Goal: Information Seeking & Learning: Learn about a topic

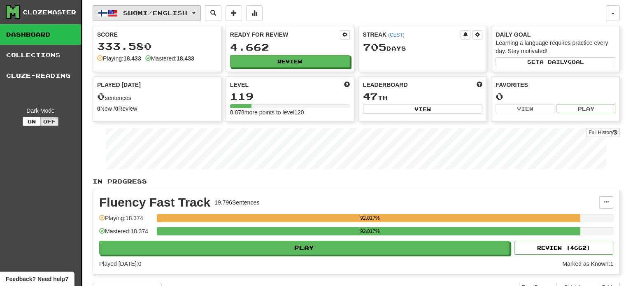
click at [181, 16] on span "Suomi / English" at bounding box center [155, 12] width 64 height 7
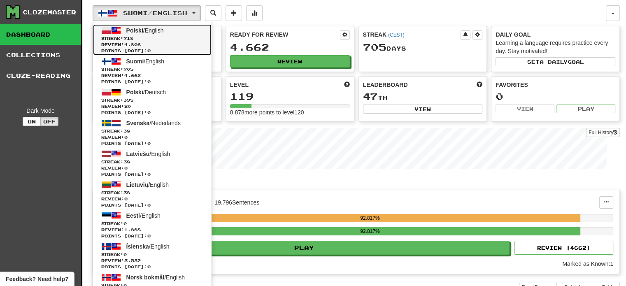
click at [176, 42] on span "Review: 4.806" at bounding box center [152, 45] width 102 height 6
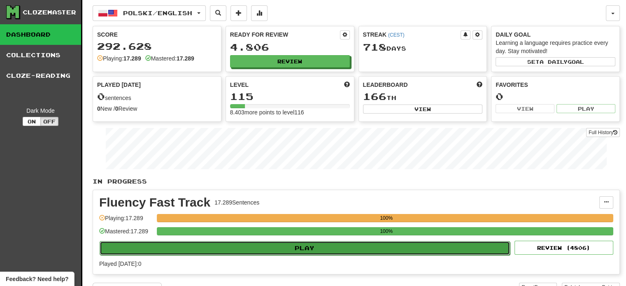
click at [328, 248] on button "Play" at bounding box center [305, 248] width 410 height 14
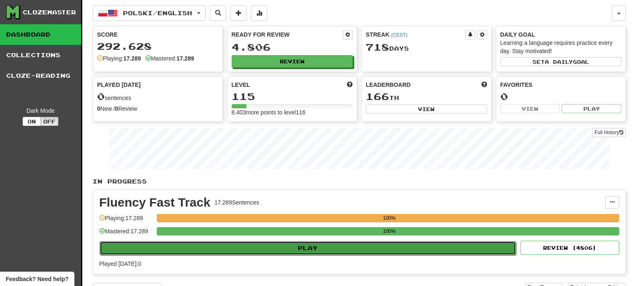
select select "**"
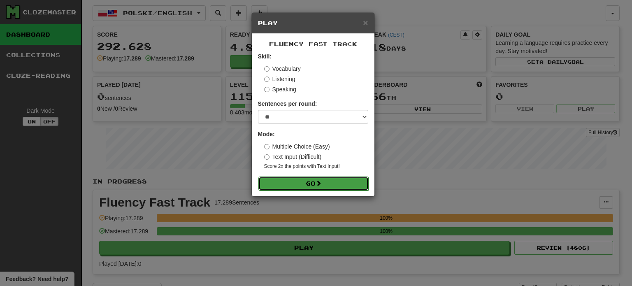
click at [304, 187] on button "Go" at bounding box center [313, 184] width 110 height 14
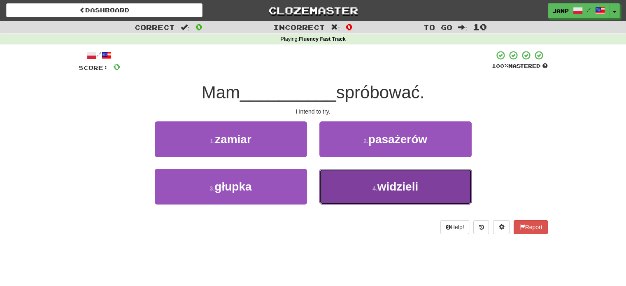
click at [340, 187] on button "4 . widzieli" at bounding box center [395, 187] width 152 height 36
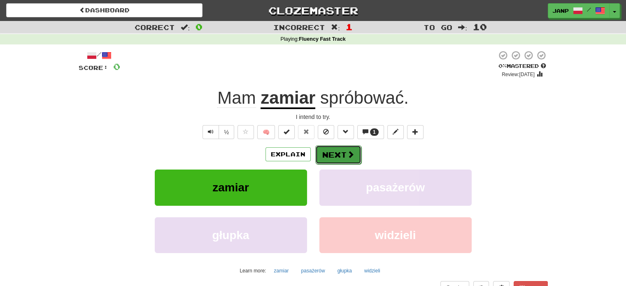
click at [334, 155] on button "Next" at bounding box center [338, 154] width 46 height 19
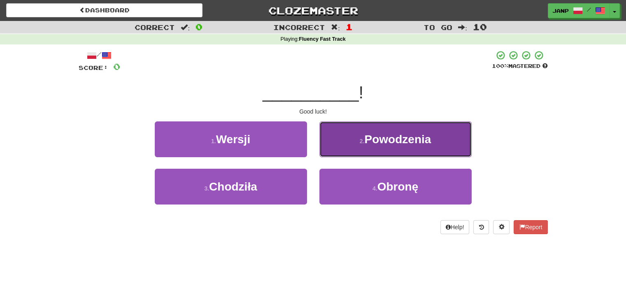
click at [339, 144] on button "2 . Powodzenia" at bounding box center [395, 139] width 152 height 36
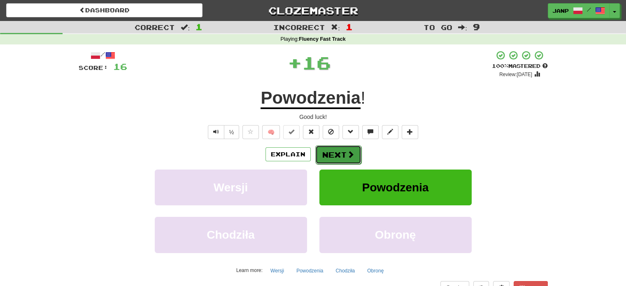
click at [344, 156] on button "Next" at bounding box center [338, 154] width 46 height 19
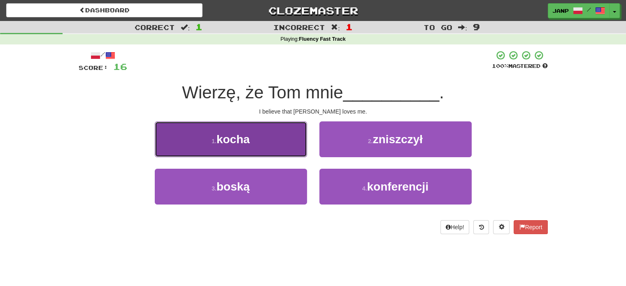
click at [272, 142] on button "1 . kocha" at bounding box center [231, 139] width 152 height 36
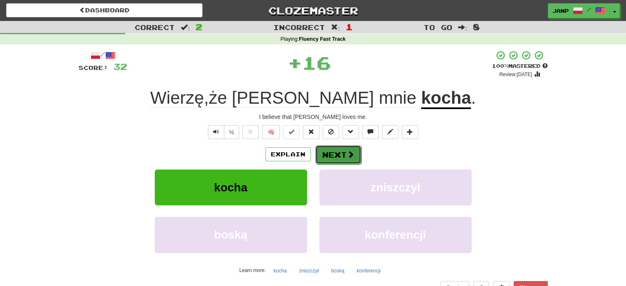
click at [341, 154] on button "Next" at bounding box center [338, 154] width 46 height 19
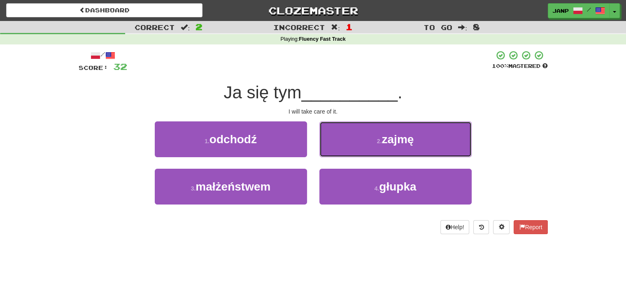
click at [341, 154] on button "2 . zajmę" at bounding box center [395, 139] width 152 height 36
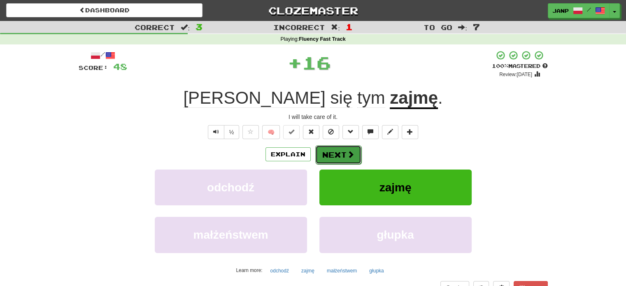
click at [338, 150] on button "Next" at bounding box center [338, 154] width 46 height 19
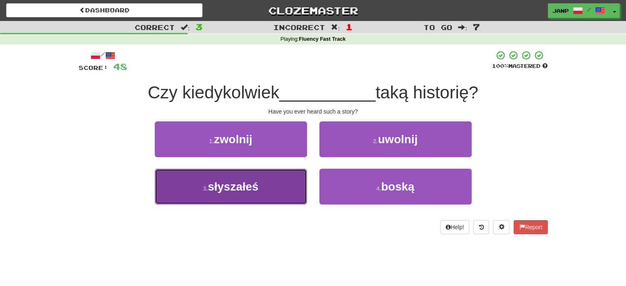
click at [296, 188] on button "3 . słyszałeś" at bounding box center [231, 187] width 152 height 36
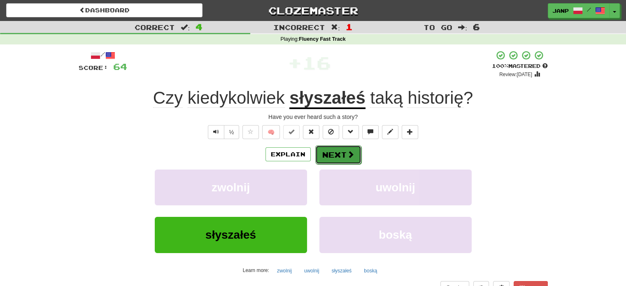
click at [337, 156] on button "Next" at bounding box center [338, 154] width 46 height 19
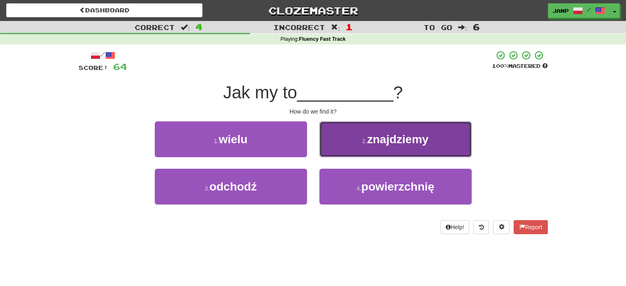
click at [351, 149] on button "2 . znajdziemy" at bounding box center [395, 139] width 152 height 36
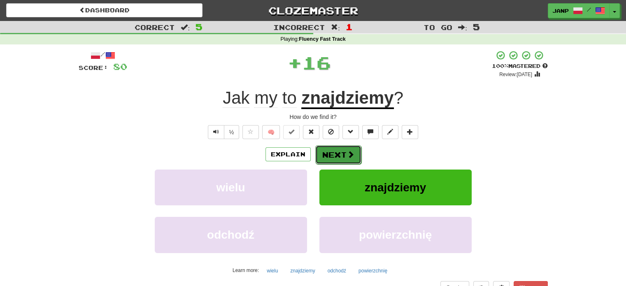
click at [341, 153] on button "Next" at bounding box center [338, 154] width 46 height 19
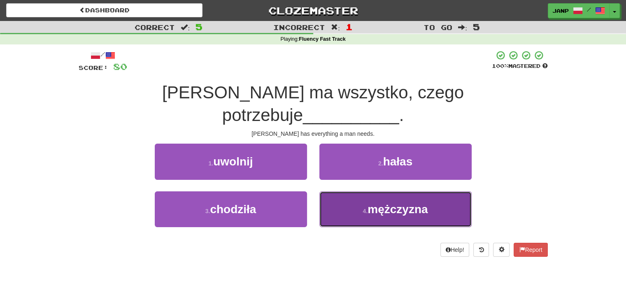
click at [358, 191] on button "4 . mężczyzna" at bounding box center [395, 209] width 152 height 36
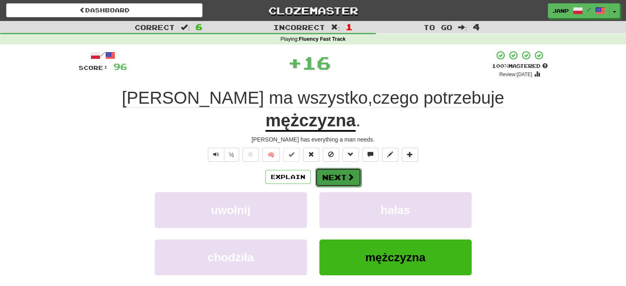
click at [338, 168] on button "Next" at bounding box center [338, 177] width 46 height 19
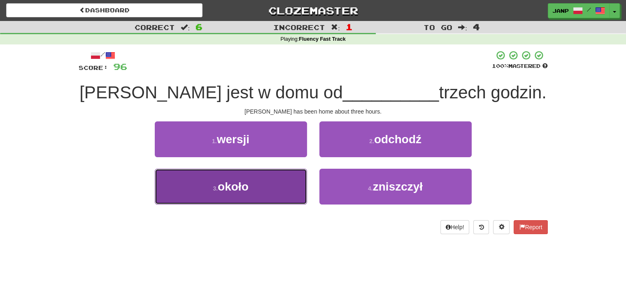
click at [277, 186] on button "3 . około" at bounding box center [231, 187] width 152 height 36
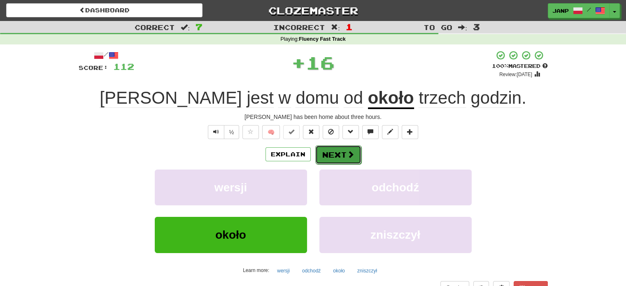
click at [332, 154] on button "Next" at bounding box center [338, 154] width 46 height 19
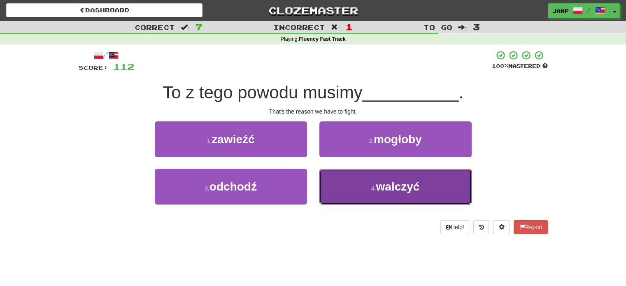
click at [342, 190] on button "4 . walczyć" at bounding box center [395, 187] width 152 height 36
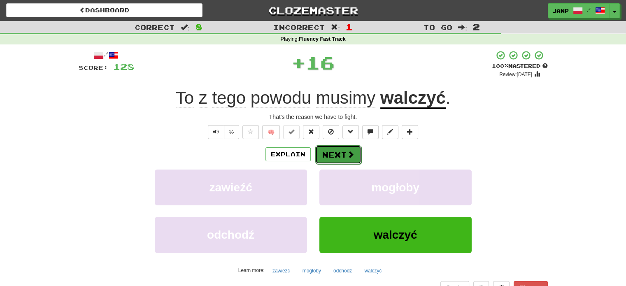
click at [338, 154] on button "Next" at bounding box center [338, 154] width 46 height 19
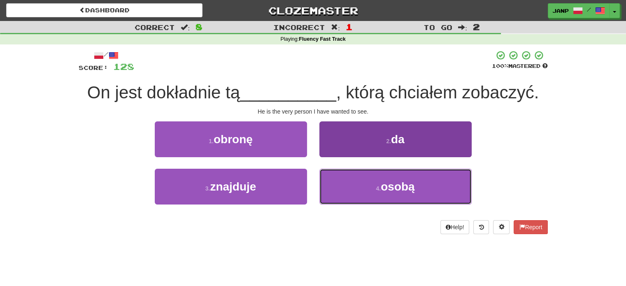
click at [353, 188] on button "4 . osobą" at bounding box center [395, 187] width 152 height 36
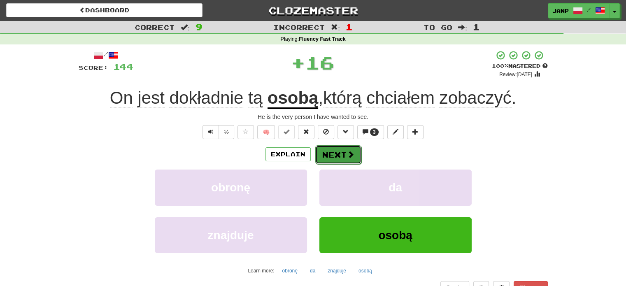
click at [341, 158] on button "Next" at bounding box center [338, 154] width 46 height 19
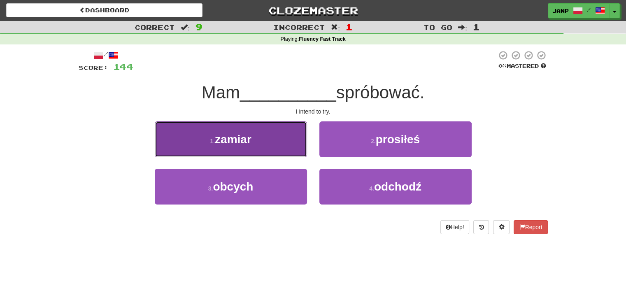
click at [267, 140] on button "1 . zamiar" at bounding box center [231, 139] width 152 height 36
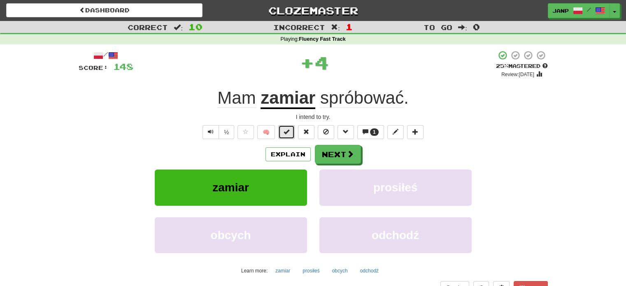
click at [288, 132] on span at bounding box center [287, 132] width 6 height 6
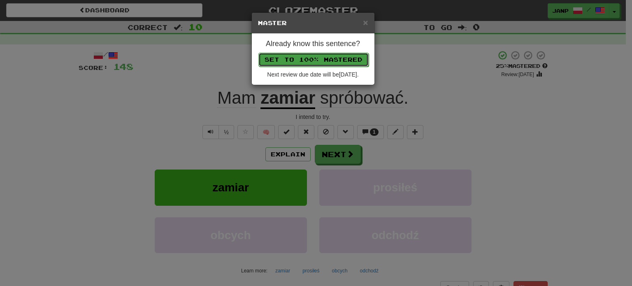
click at [310, 63] on button "Set to 100% Mastered" at bounding box center [313, 60] width 110 height 14
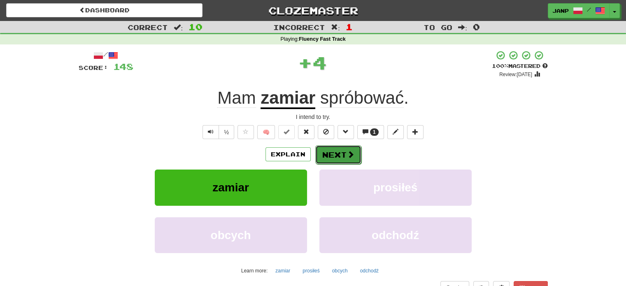
click at [339, 154] on button "Next" at bounding box center [338, 154] width 46 height 19
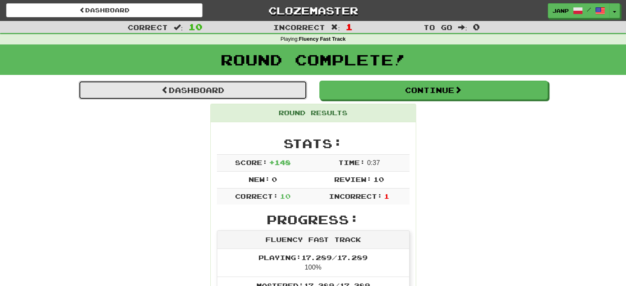
click at [216, 90] on link "Dashboard" at bounding box center [193, 90] width 228 height 19
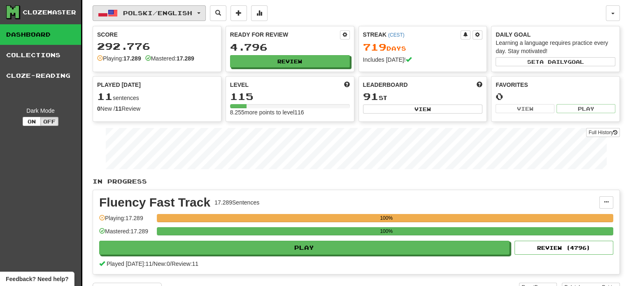
click at [166, 12] on span "Polski / English" at bounding box center [157, 12] width 69 height 7
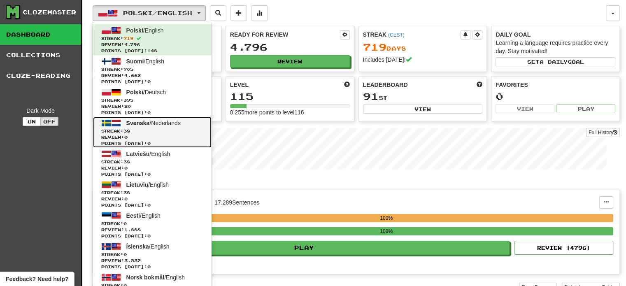
click at [177, 129] on span "Streak: 38" at bounding box center [152, 131] width 102 height 6
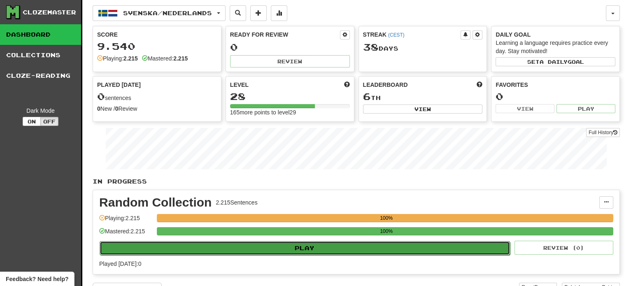
click at [277, 253] on button "Play" at bounding box center [305, 248] width 410 height 14
select select "**"
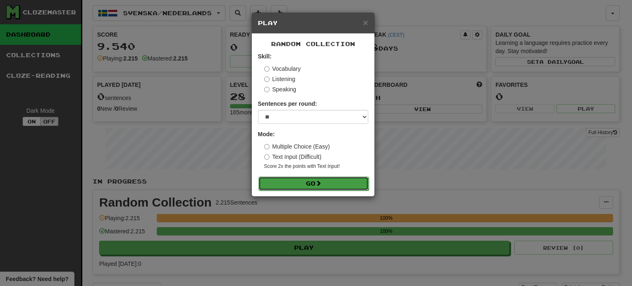
click at [309, 179] on button "Go" at bounding box center [313, 184] width 110 height 14
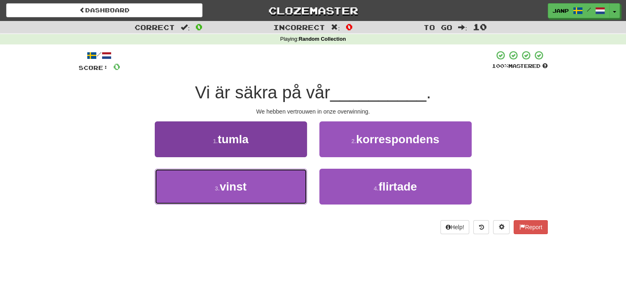
drag, startPoint x: 268, startPoint y: 195, endPoint x: 273, endPoint y: 195, distance: 4.9
click at [268, 195] on button "3 . vinst" at bounding box center [231, 187] width 152 height 36
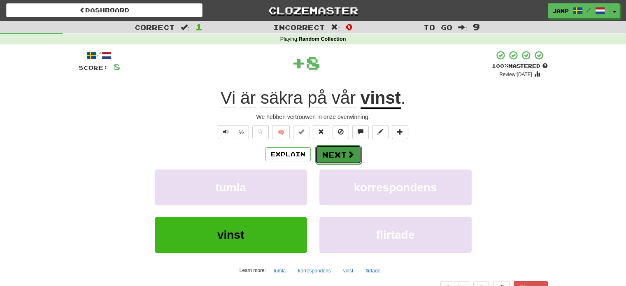
click at [335, 149] on button "Next" at bounding box center [338, 154] width 46 height 19
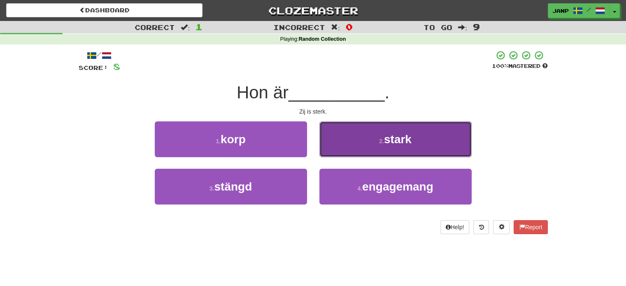
click at [355, 135] on button "2 . stark" at bounding box center [395, 139] width 152 height 36
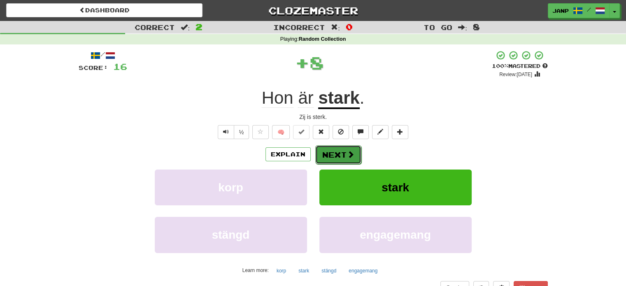
click at [333, 152] on button "Next" at bounding box center [338, 154] width 46 height 19
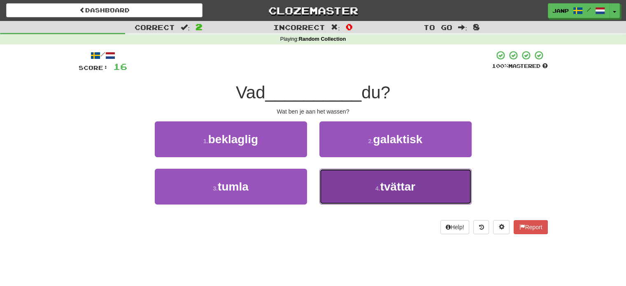
click at [332, 181] on button "4 . tvättar" at bounding box center [395, 187] width 152 height 36
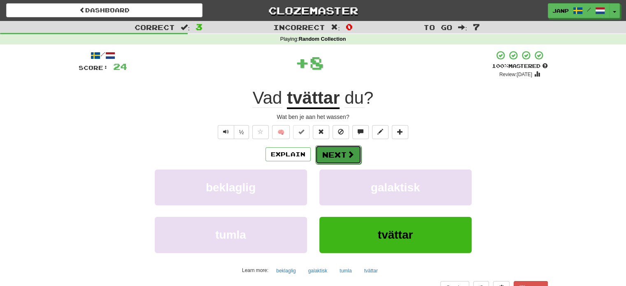
click at [342, 153] on button "Next" at bounding box center [338, 154] width 46 height 19
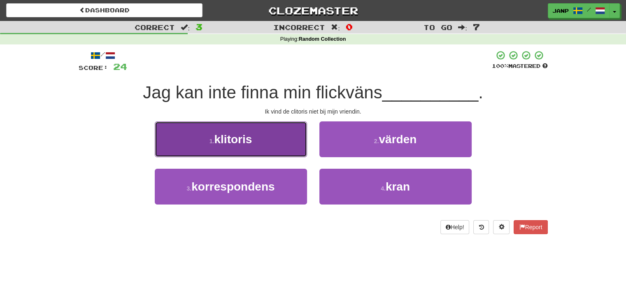
click at [271, 149] on button "1 . klitoris" at bounding box center [231, 139] width 152 height 36
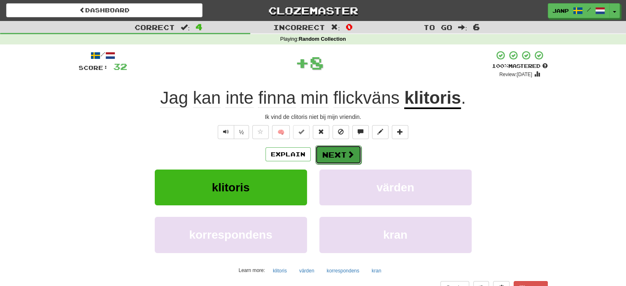
click at [345, 154] on button "Next" at bounding box center [338, 154] width 46 height 19
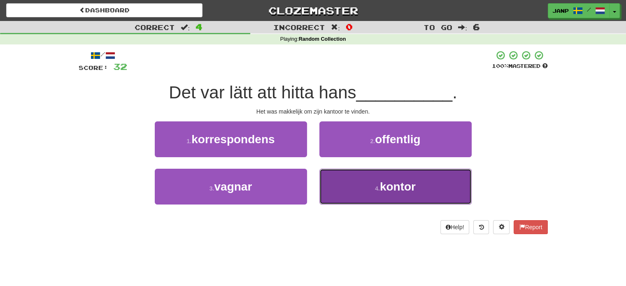
click at [348, 190] on button "4 . kontor" at bounding box center [395, 187] width 152 height 36
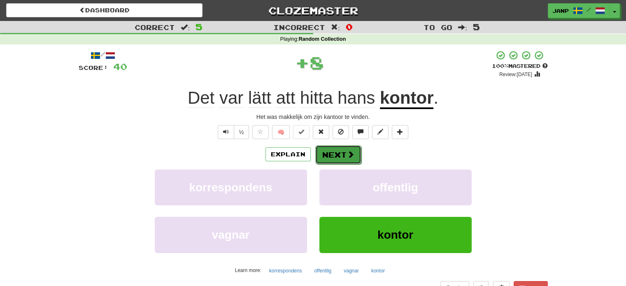
click at [342, 156] on button "Next" at bounding box center [338, 154] width 46 height 19
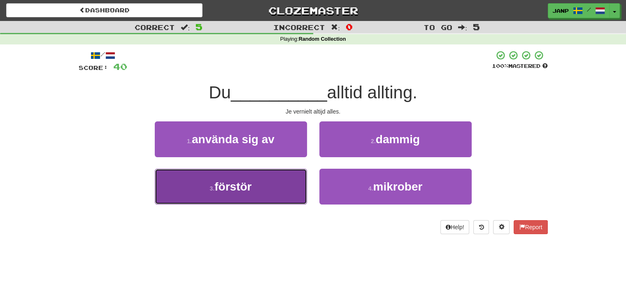
click at [285, 191] on button "3 . förstör" at bounding box center [231, 187] width 152 height 36
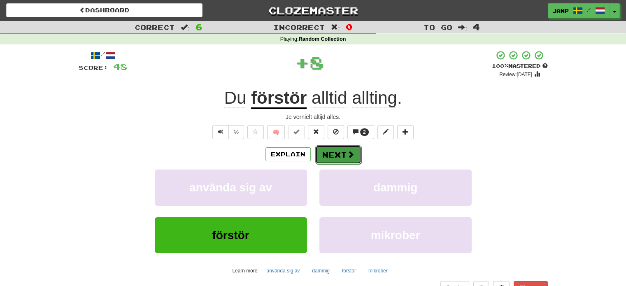
click at [339, 156] on button "Next" at bounding box center [338, 154] width 46 height 19
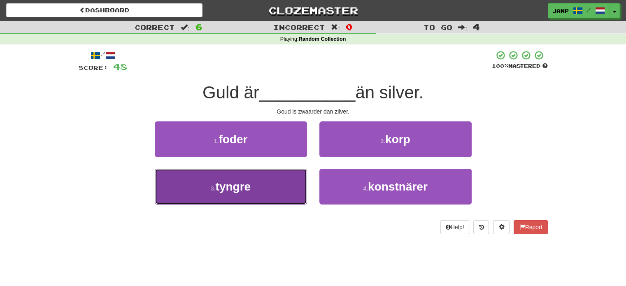
click at [273, 195] on button "3 . tyngre" at bounding box center [231, 187] width 152 height 36
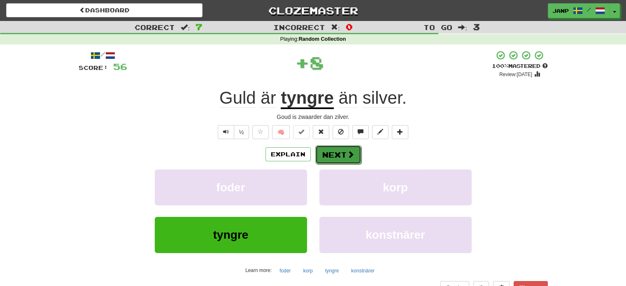
click at [336, 153] on button "Next" at bounding box center [338, 154] width 46 height 19
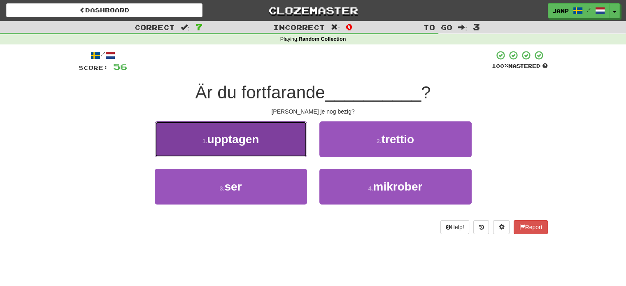
click at [285, 138] on button "1 . upptagen" at bounding box center [231, 139] width 152 height 36
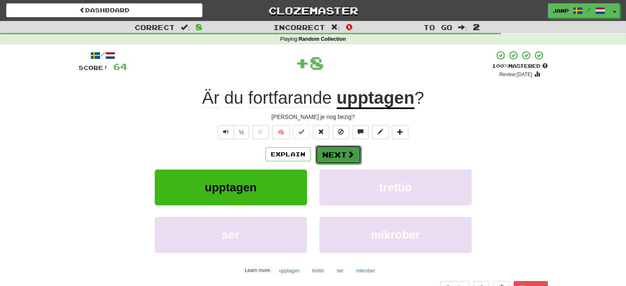
click at [342, 158] on button "Next" at bounding box center [338, 154] width 46 height 19
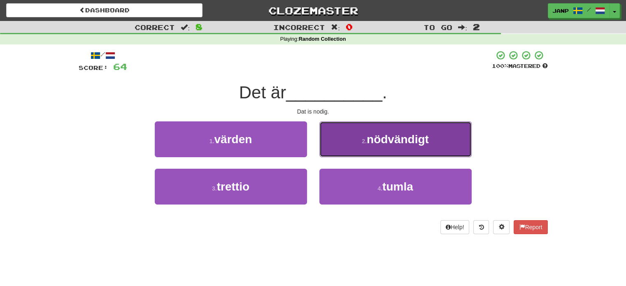
click at [370, 149] on button "2 . nödvändigt" at bounding box center [395, 139] width 152 height 36
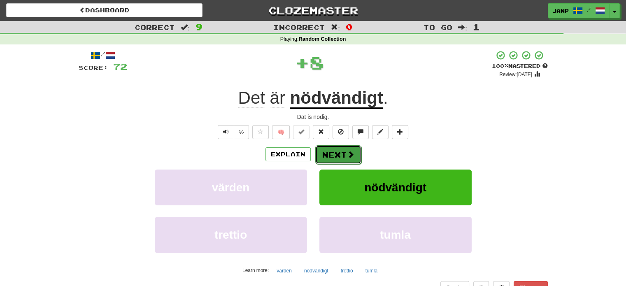
click at [344, 150] on button "Next" at bounding box center [338, 154] width 46 height 19
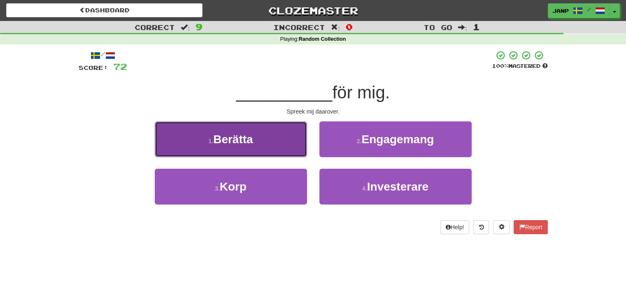
click at [281, 142] on button "1 . Berätta" at bounding box center [231, 139] width 152 height 36
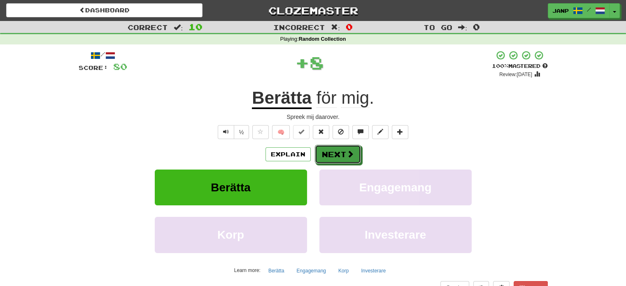
click at [331, 151] on button "Next" at bounding box center [338, 154] width 46 height 19
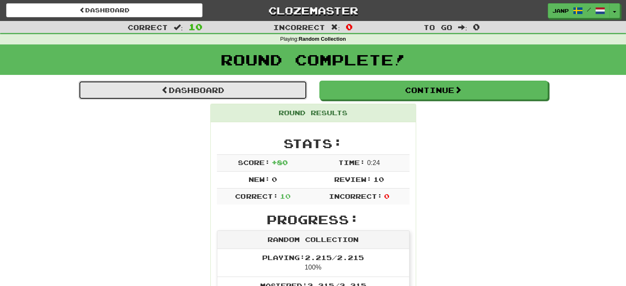
click at [217, 85] on link "Dashboard" at bounding box center [193, 90] width 228 height 19
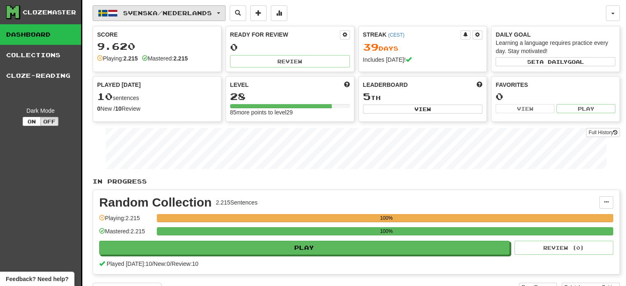
click at [159, 15] on span "Svenska / Nederlands" at bounding box center [167, 12] width 89 height 7
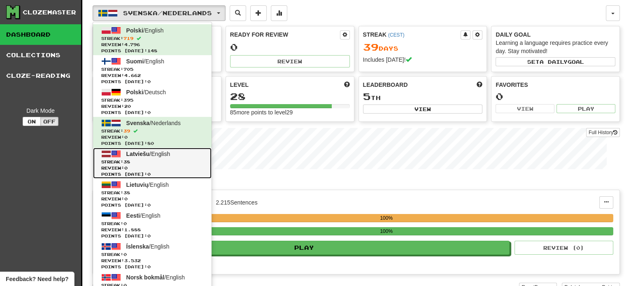
click at [192, 162] on span "Streak: 38" at bounding box center [152, 162] width 102 height 6
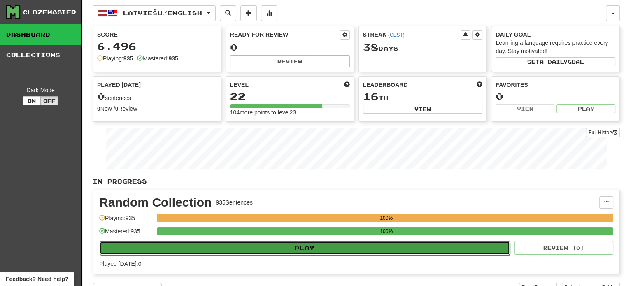
click at [337, 246] on button "Play" at bounding box center [305, 248] width 410 height 14
select select "**"
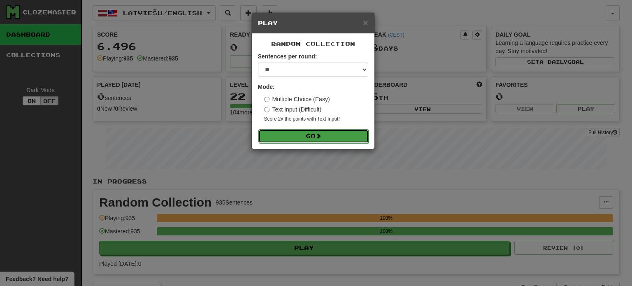
click at [304, 135] on button "Go" at bounding box center [313, 136] width 110 height 14
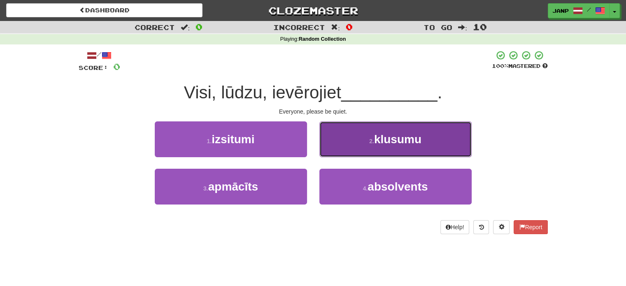
click at [330, 150] on button "2 . klusumu" at bounding box center [395, 139] width 152 height 36
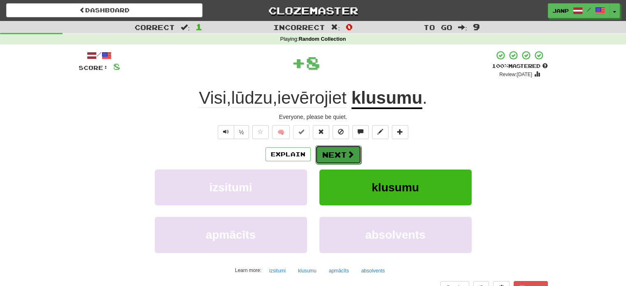
click at [328, 148] on button "Next" at bounding box center [338, 154] width 46 height 19
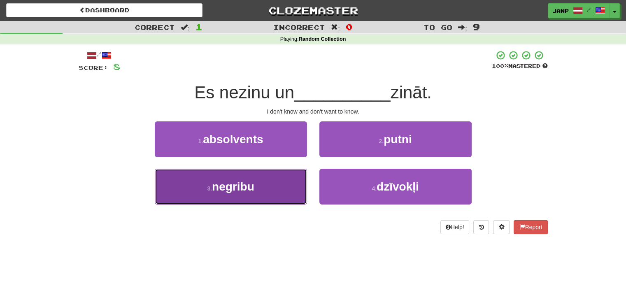
click at [286, 182] on button "3 . negribu" at bounding box center [231, 187] width 152 height 36
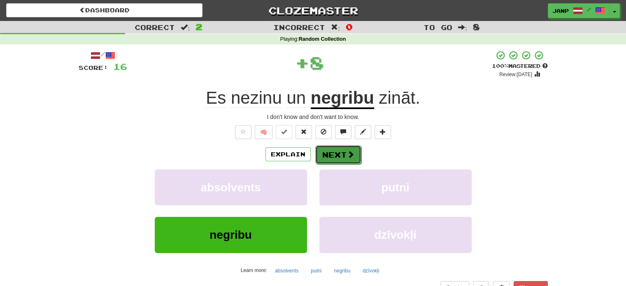
click at [324, 149] on button "Next" at bounding box center [338, 154] width 46 height 19
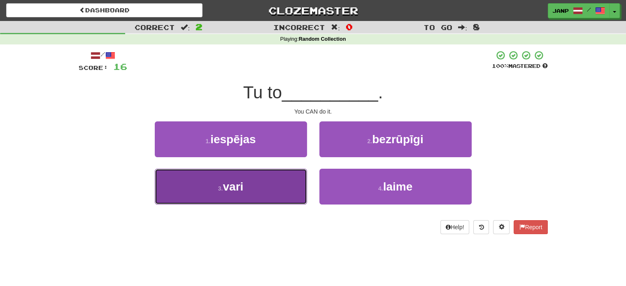
click at [286, 186] on button "3 . vari" at bounding box center [231, 187] width 152 height 36
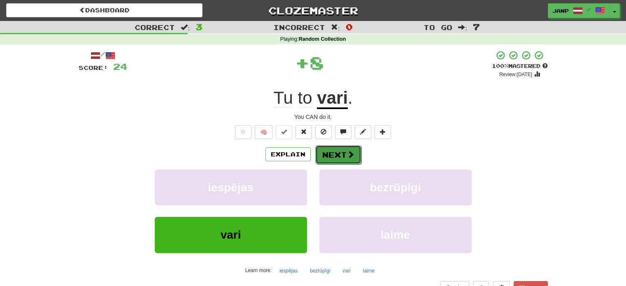
click at [332, 150] on button "Next" at bounding box center [338, 154] width 46 height 19
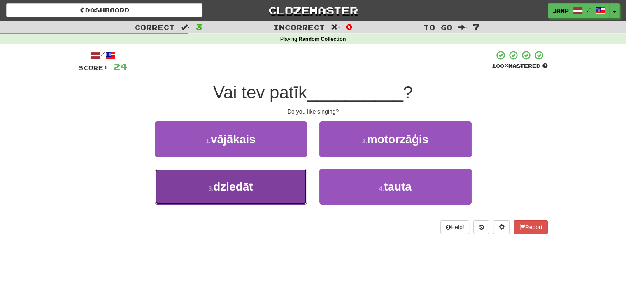
click at [245, 187] on span "dziedāt" at bounding box center [233, 186] width 40 height 13
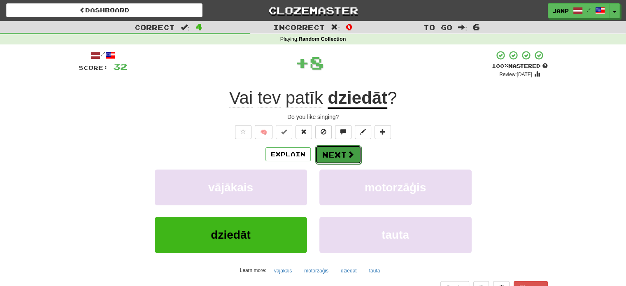
click at [337, 152] on button "Next" at bounding box center [338, 154] width 46 height 19
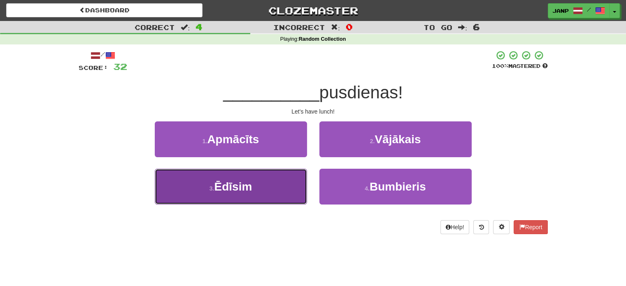
click at [267, 193] on button "3 . [GEOGRAPHIC_DATA]" at bounding box center [231, 187] width 152 height 36
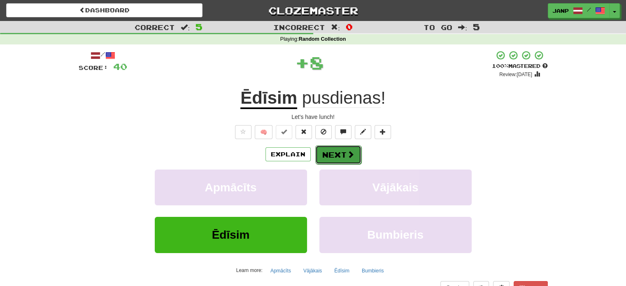
click at [329, 152] on button "Next" at bounding box center [338, 154] width 46 height 19
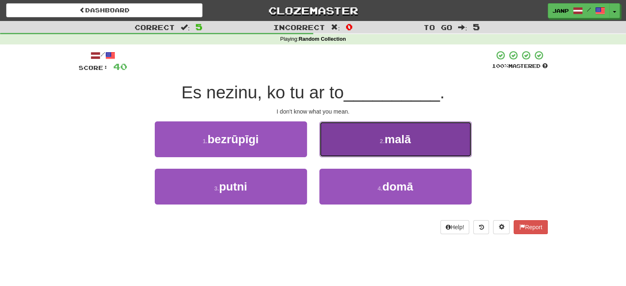
click at [346, 148] on button "2 . malā" at bounding box center [395, 139] width 152 height 36
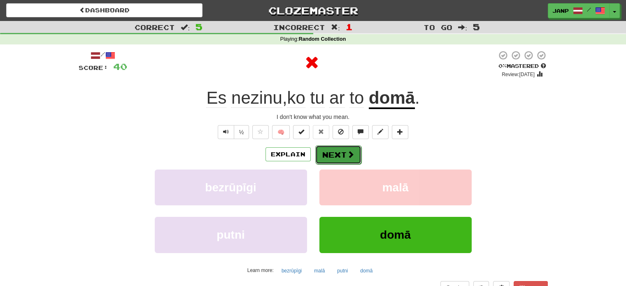
click at [344, 151] on button "Next" at bounding box center [338, 154] width 46 height 19
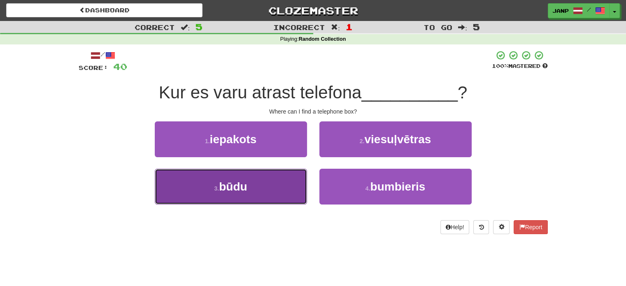
click at [291, 184] on button "3 . būdu" at bounding box center [231, 187] width 152 height 36
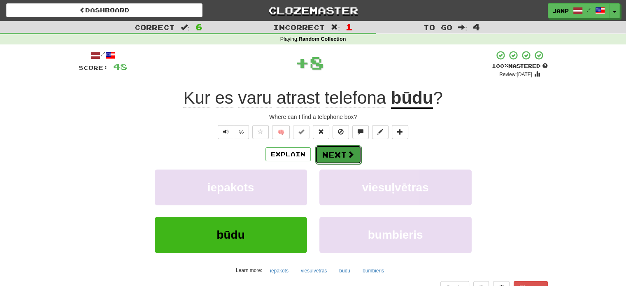
click at [333, 149] on button "Next" at bounding box center [338, 154] width 46 height 19
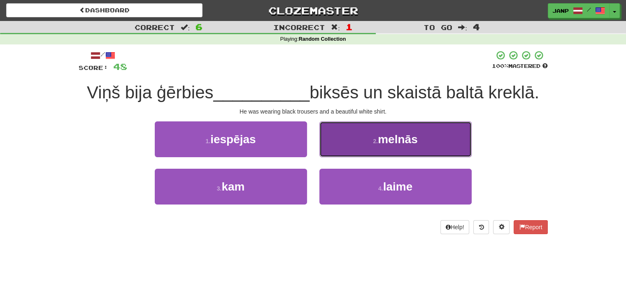
click at [344, 151] on button "2 . melnās" at bounding box center [395, 139] width 152 height 36
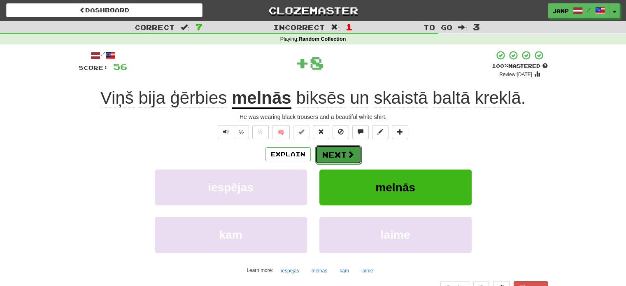
click at [327, 149] on button "Next" at bounding box center [338, 154] width 46 height 19
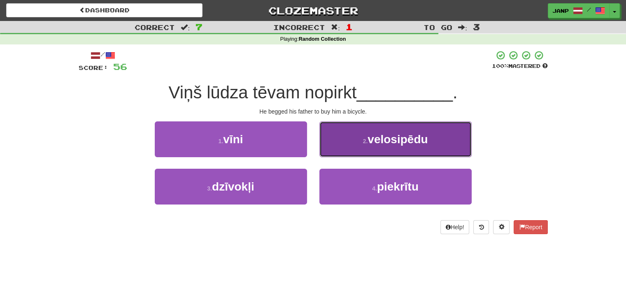
click at [342, 149] on button "2 . velosipēdu" at bounding box center [395, 139] width 152 height 36
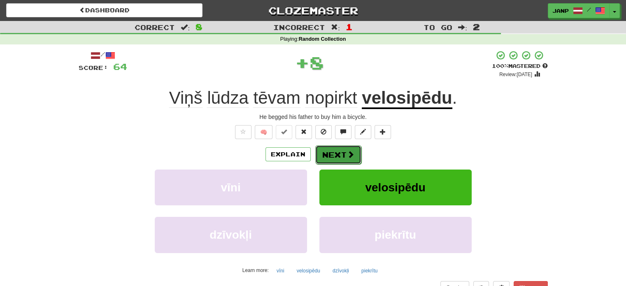
click at [329, 149] on button "Next" at bounding box center [338, 154] width 46 height 19
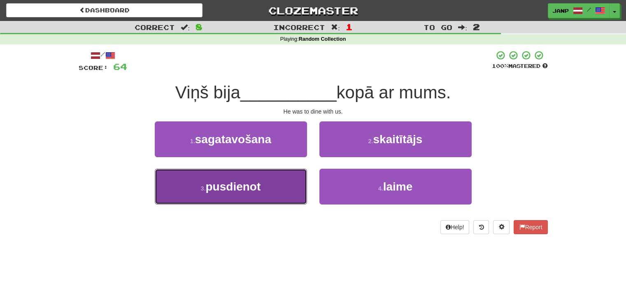
click at [278, 176] on button "3 . pusdienot" at bounding box center [231, 187] width 152 height 36
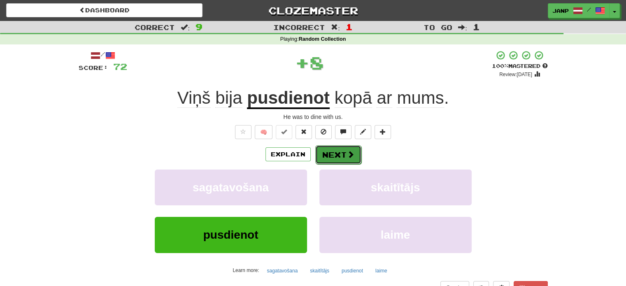
click at [328, 156] on button "Next" at bounding box center [338, 154] width 46 height 19
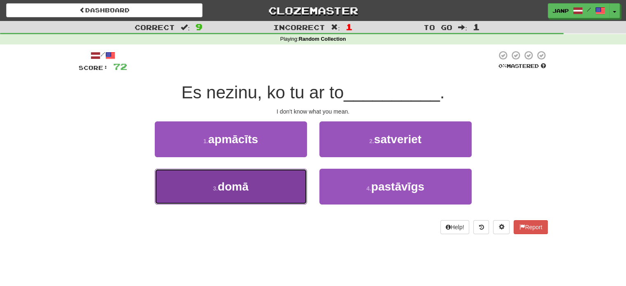
click at [257, 181] on button "3 . domā" at bounding box center [231, 187] width 152 height 36
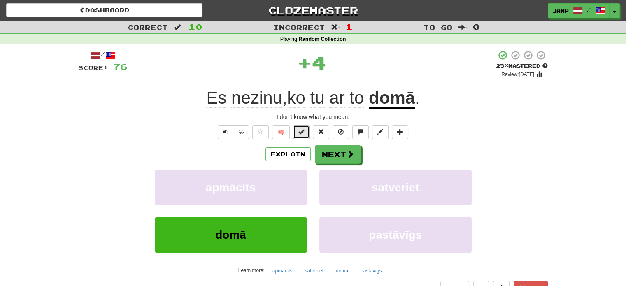
click at [301, 130] on span at bounding box center [301, 132] width 6 height 6
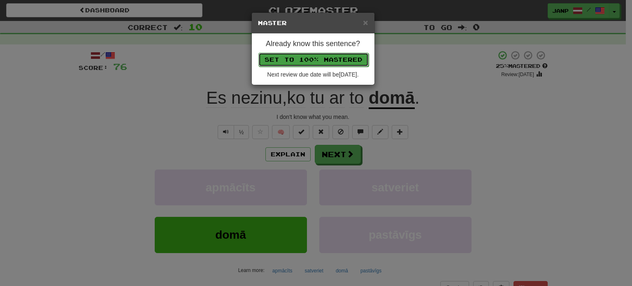
click at [314, 60] on button "Set to 100% Mastered" at bounding box center [313, 60] width 110 height 14
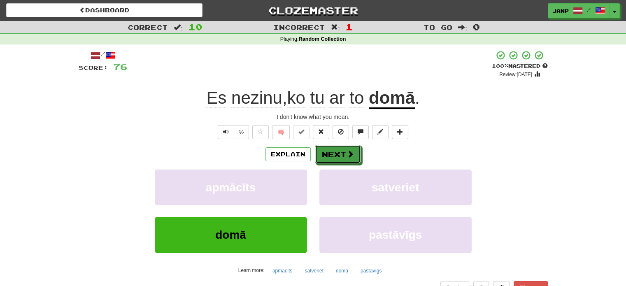
click at [334, 150] on button "Next" at bounding box center [338, 154] width 46 height 19
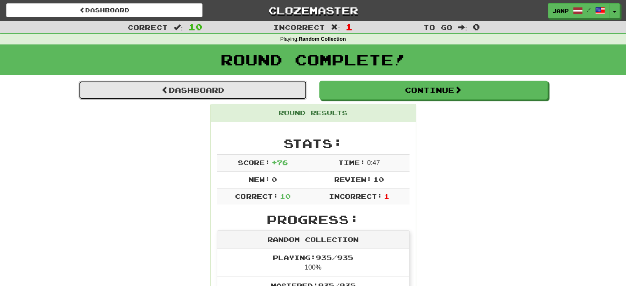
click at [211, 90] on link "Dashboard" at bounding box center [193, 90] width 228 height 19
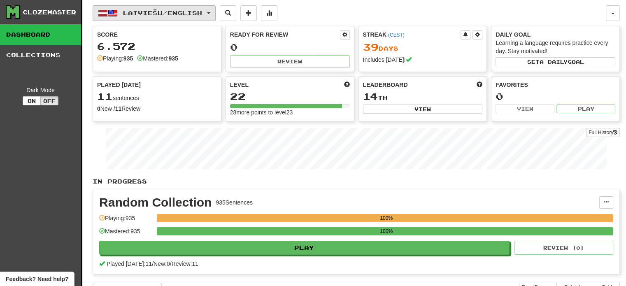
click at [140, 12] on span "Latviešu / English" at bounding box center [162, 12] width 79 height 7
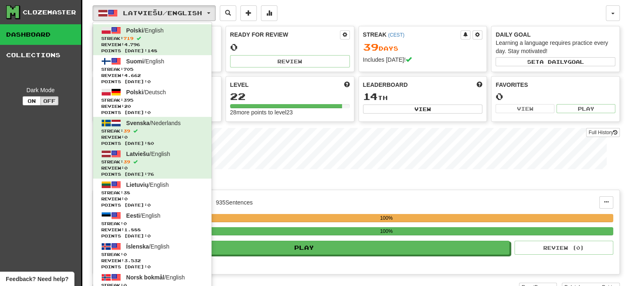
click at [287, 199] on div "Random Collection 935 Sentences" at bounding box center [349, 202] width 500 height 12
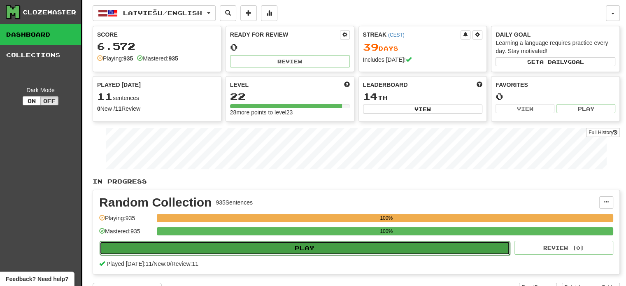
click at [287, 246] on button "Play" at bounding box center [305, 248] width 410 height 14
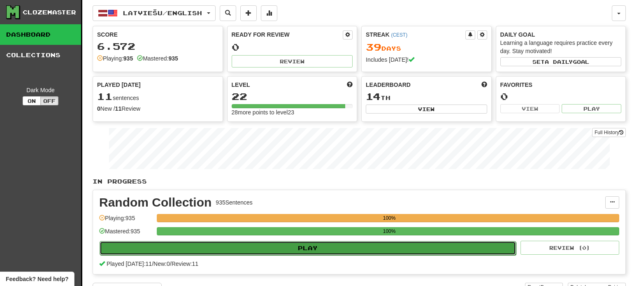
select select "**"
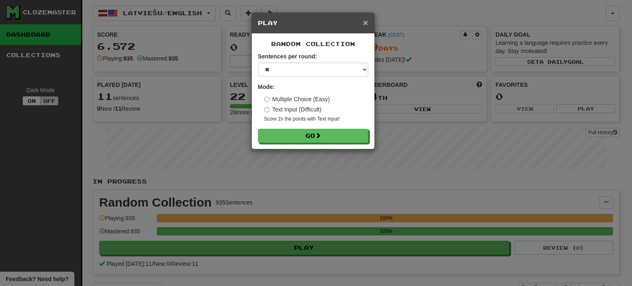
click at [364, 20] on span "×" at bounding box center [365, 22] width 5 height 9
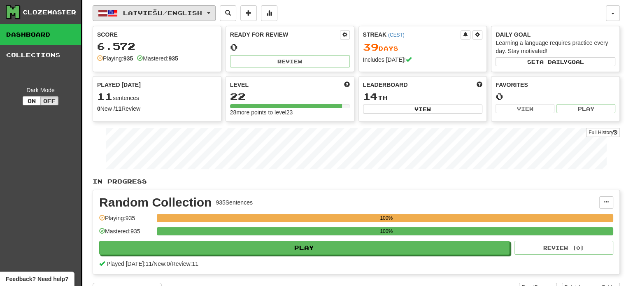
click at [179, 18] on button "Latviešu / English" at bounding box center [154, 13] width 123 height 16
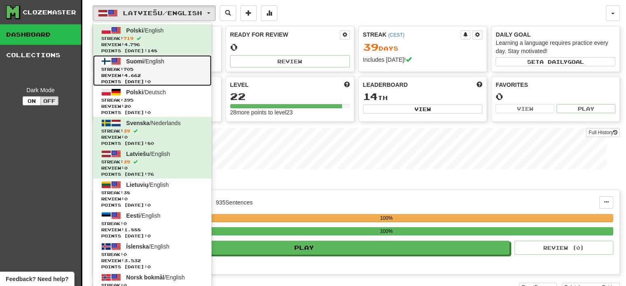
click at [160, 72] on span "Review: 4.662" at bounding box center [152, 75] width 102 height 6
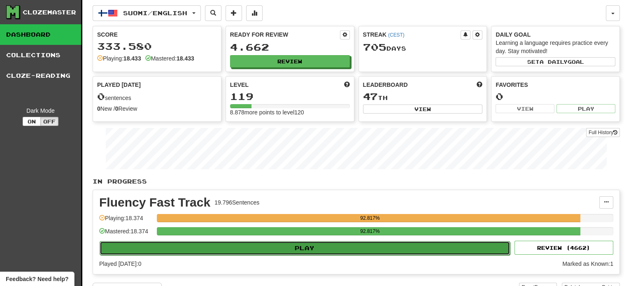
click at [303, 251] on button "Play" at bounding box center [305, 248] width 410 height 14
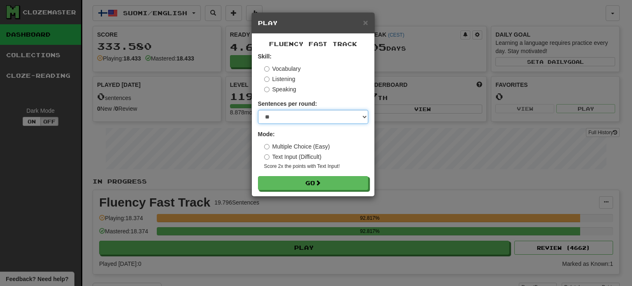
click at [308, 114] on select "* ** ** ** ** ** *** ********" at bounding box center [313, 117] width 110 height 14
select select "**"
click at [258, 110] on select "* ** ** ** ** ** *** ********" at bounding box center [313, 117] width 110 height 14
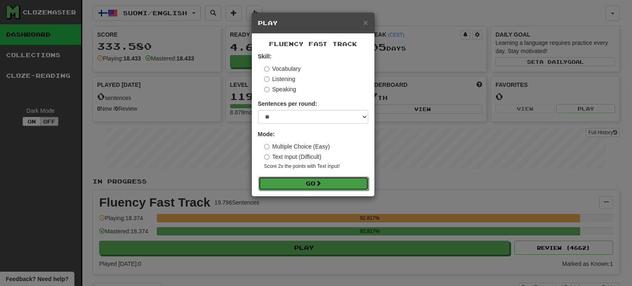
click at [302, 183] on button "Go" at bounding box center [313, 184] width 110 height 14
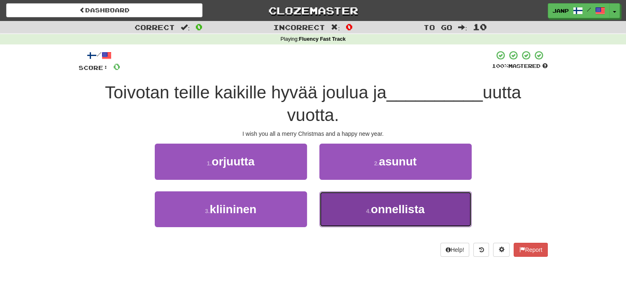
click at [353, 227] on button "4 . onnellista" at bounding box center [395, 209] width 152 height 36
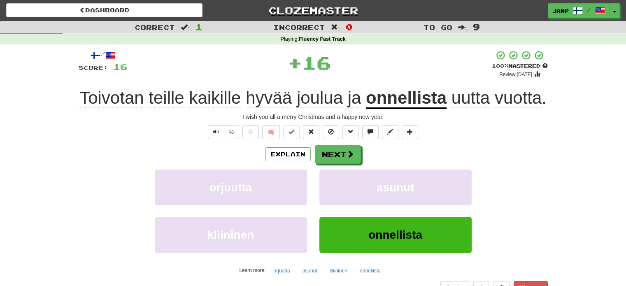
click at [338, 164] on div "Explain Next orjuutta asunut kliininen onnellista Learn more: orjuutta asunut k…" at bounding box center [313, 211] width 469 height 132
click at [338, 155] on button "Next" at bounding box center [338, 154] width 46 height 19
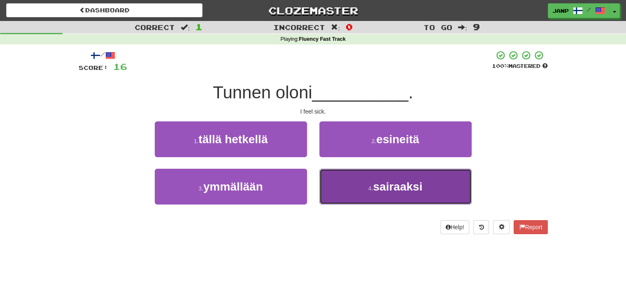
click at [346, 189] on button "4 . sairaaksi" at bounding box center [395, 187] width 152 height 36
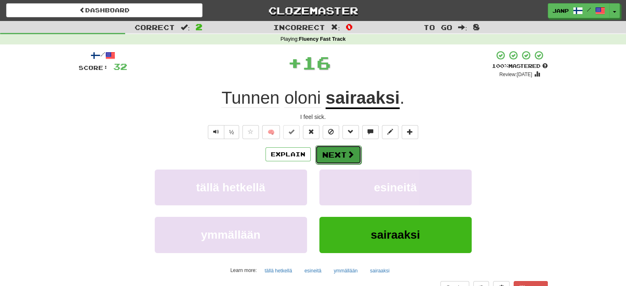
click at [337, 159] on button "Next" at bounding box center [338, 154] width 46 height 19
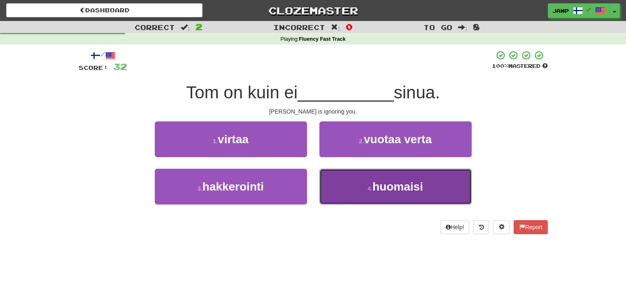
click at [337, 185] on button "4 . huomaisi" at bounding box center [395, 187] width 152 height 36
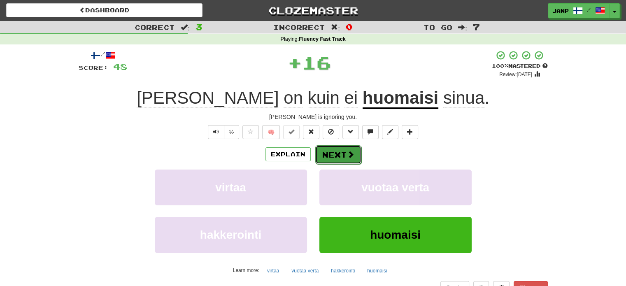
click at [345, 161] on button "Next" at bounding box center [338, 154] width 46 height 19
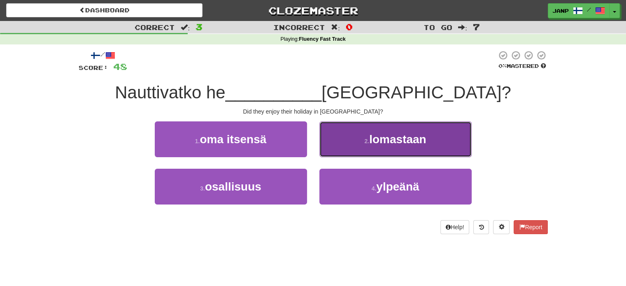
click at [363, 143] on button "2 . lomastaan" at bounding box center [395, 139] width 152 height 36
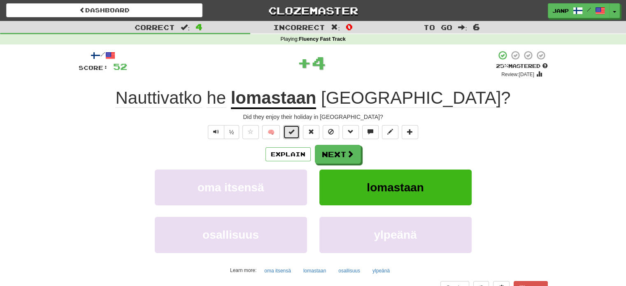
click at [297, 131] on button at bounding box center [291, 132] width 16 height 14
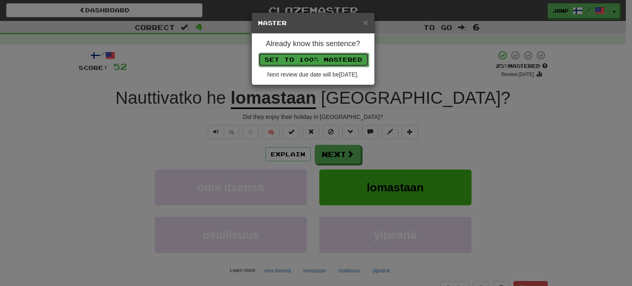
click at [310, 56] on button "Set to 100% Mastered" at bounding box center [313, 60] width 110 height 14
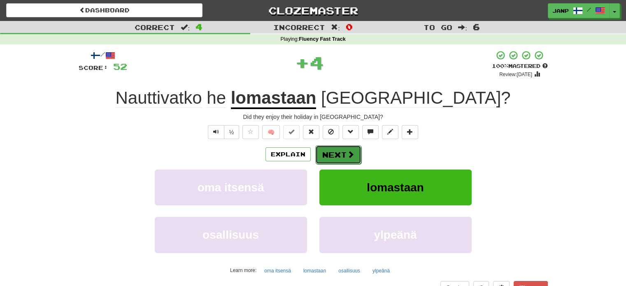
click at [354, 149] on button "Next" at bounding box center [338, 154] width 46 height 19
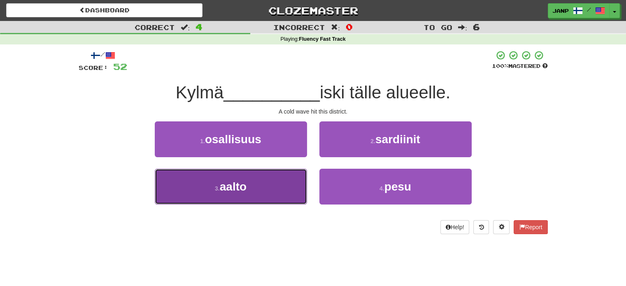
click at [285, 179] on button "3 . aalto" at bounding box center [231, 187] width 152 height 36
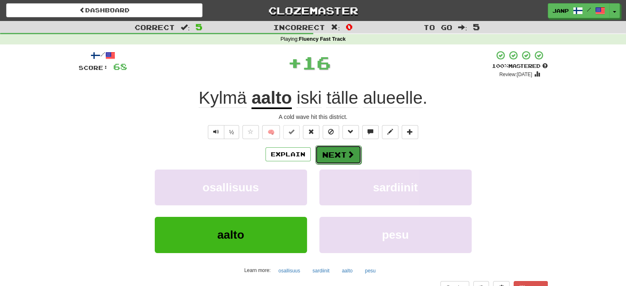
click at [329, 160] on button "Next" at bounding box center [338, 154] width 46 height 19
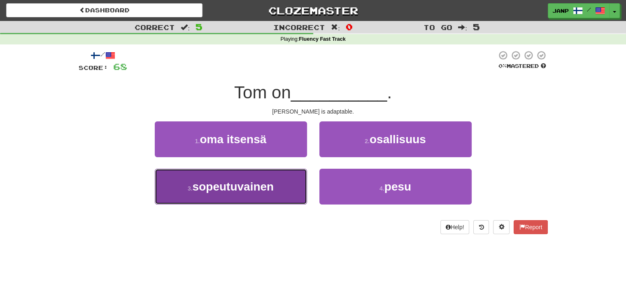
click at [281, 175] on button "3 . sopeutuvainen" at bounding box center [231, 187] width 152 height 36
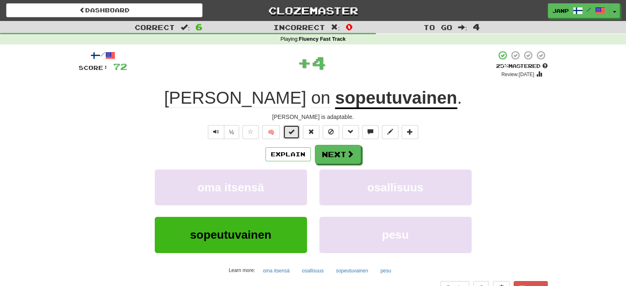
click at [288, 130] on button at bounding box center [291, 132] width 16 height 14
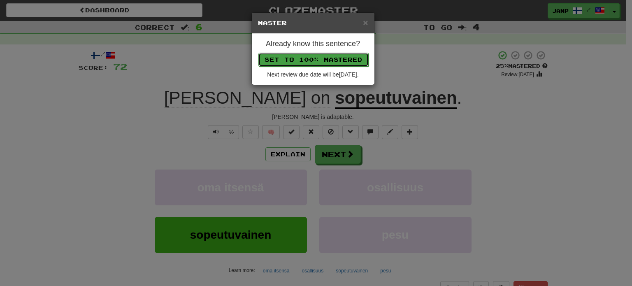
click at [304, 58] on button "Set to 100% Mastered" at bounding box center [313, 60] width 110 height 14
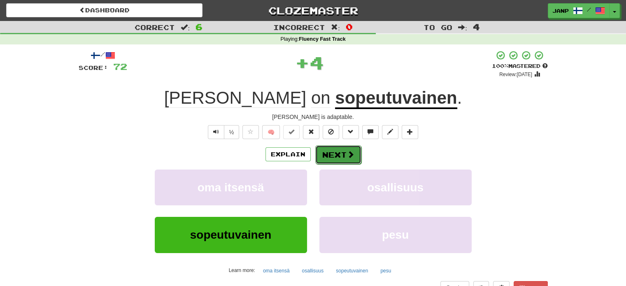
click at [349, 156] on span at bounding box center [350, 154] width 7 height 7
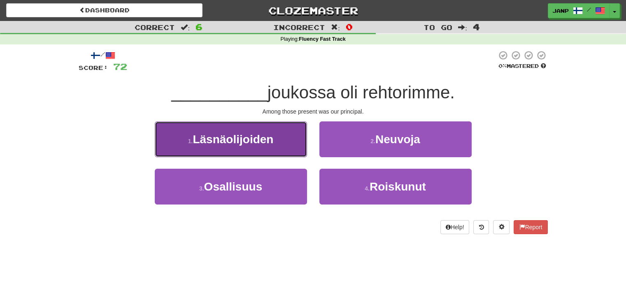
click at [264, 133] on span "Läsnäolijoiden" at bounding box center [233, 139] width 81 height 13
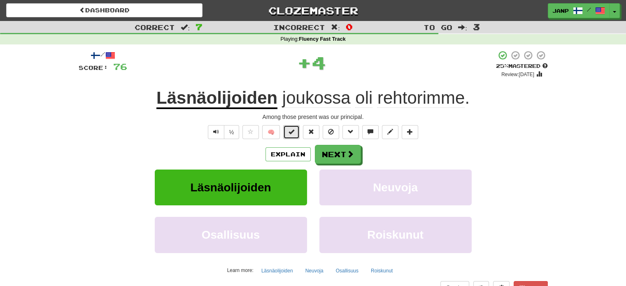
click at [293, 133] on span at bounding box center [291, 132] width 6 height 6
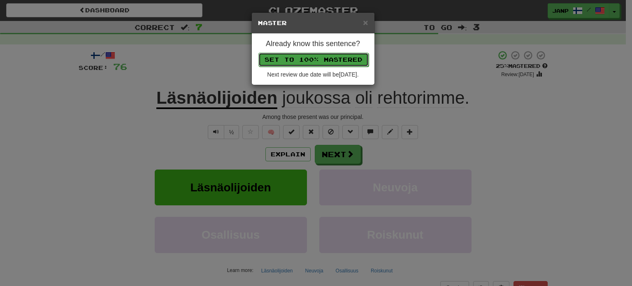
click at [313, 58] on button "Set to 100% Mastered" at bounding box center [313, 60] width 110 height 14
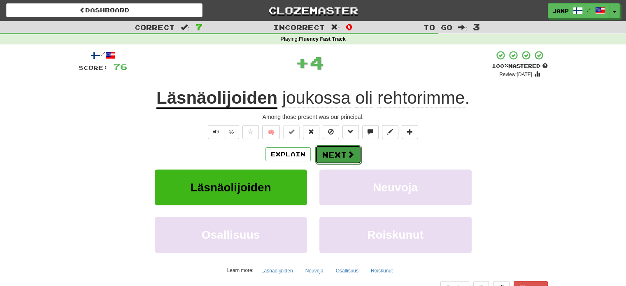
click at [334, 151] on button "Next" at bounding box center [338, 154] width 46 height 19
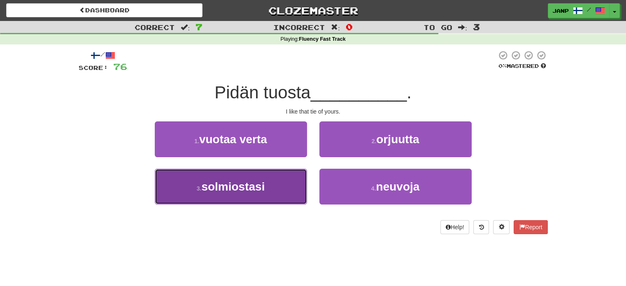
click at [282, 186] on button "3 . solmiostasi" at bounding box center [231, 187] width 152 height 36
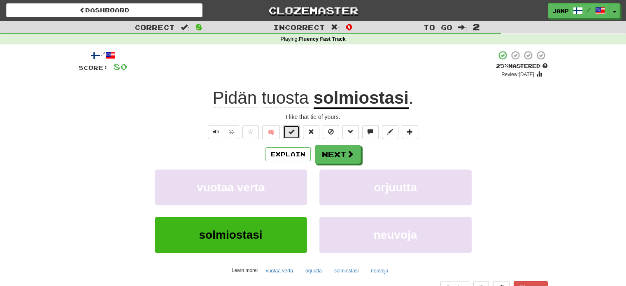
click at [295, 131] on button at bounding box center [291, 132] width 16 height 14
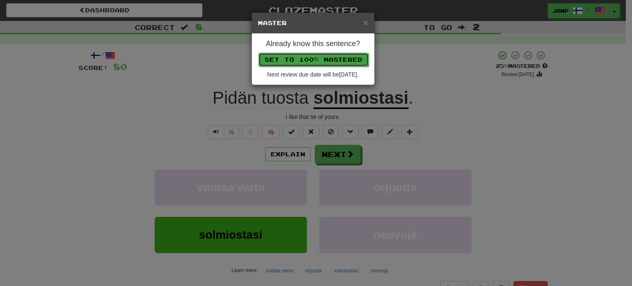
click at [329, 62] on button "Set to 100% Mastered" at bounding box center [313, 60] width 110 height 14
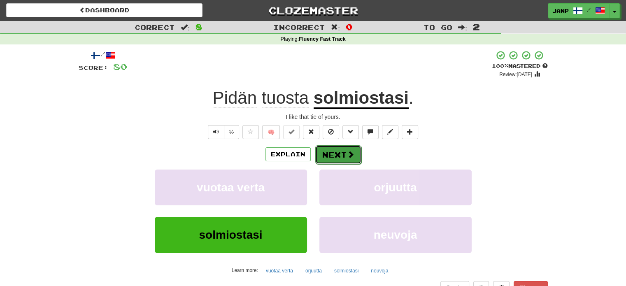
click at [335, 157] on button "Next" at bounding box center [338, 154] width 46 height 19
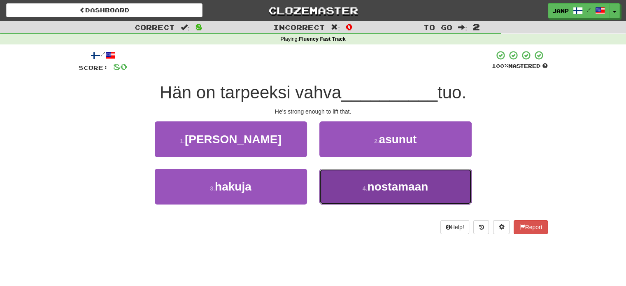
click at [387, 200] on button "4 . nostamaan" at bounding box center [395, 187] width 152 height 36
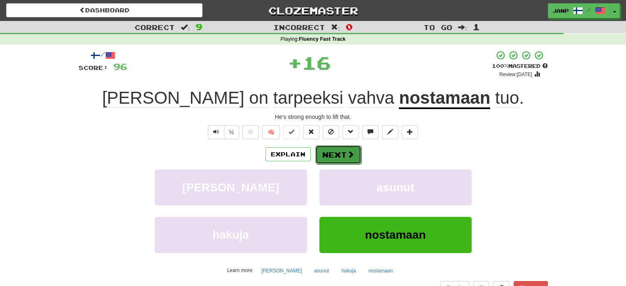
click at [335, 154] on button "Next" at bounding box center [338, 154] width 46 height 19
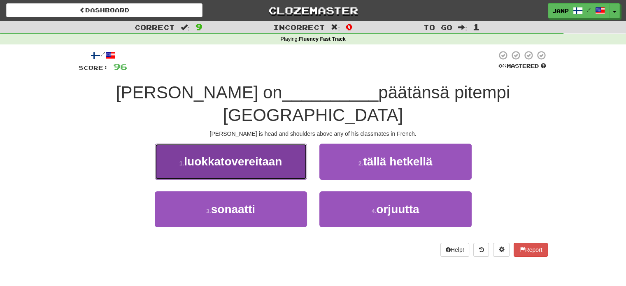
click at [285, 144] on button "1 . luokkatovereitaan" at bounding box center [231, 162] width 152 height 36
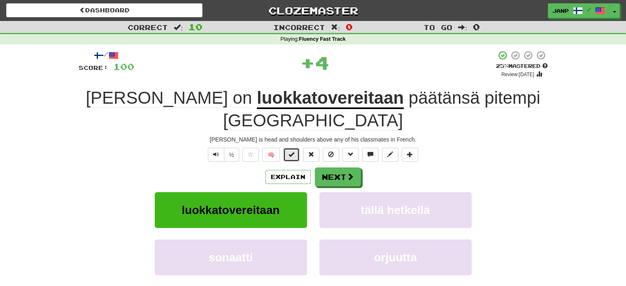
click at [293, 151] on span at bounding box center [291, 154] width 6 height 6
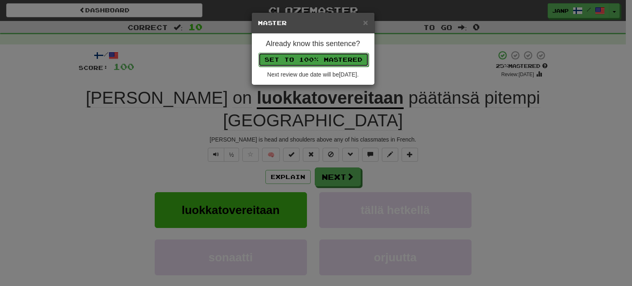
click at [300, 56] on button "Set to 100% Mastered" at bounding box center [313, 60] width 110 height 14
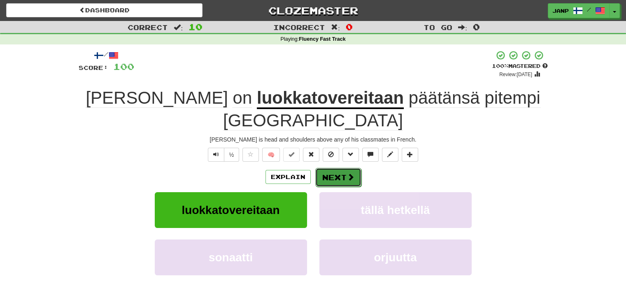
click at [332, 168] on button "Next" at bounding box center [338, 177] width 46 height 19
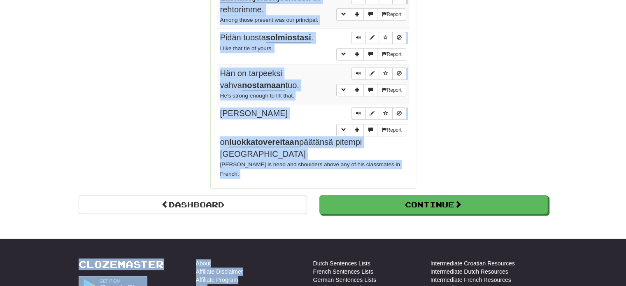
scroll to position [707, 0]
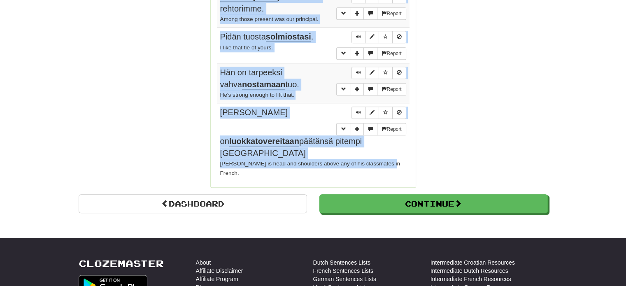
drag, startPoint x: 218, startPoint y: 77, endPoint x: 291, endPoint y: 127, distance: 88.3
copy tbody "Toivotan teille kaikille hyvää joulua ja onnellista uutta vuotta. I wish you al…"
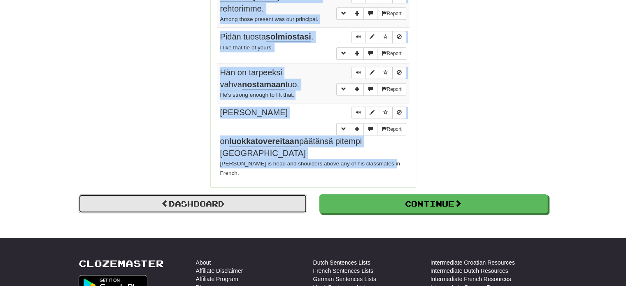
click at [182, 194] on link "Dashboard" at bounding box center [193, 203] width 228 height 19
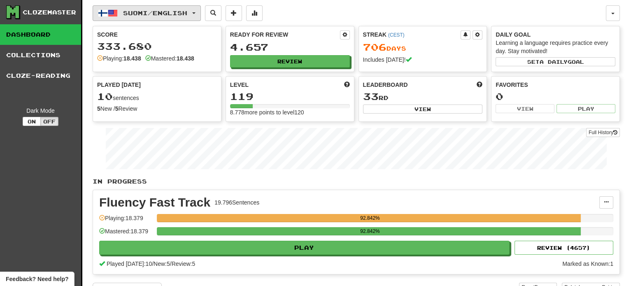
click at [151, 14] on span "Suomi / English" at bounding box center [155, 12] width 64 height 7
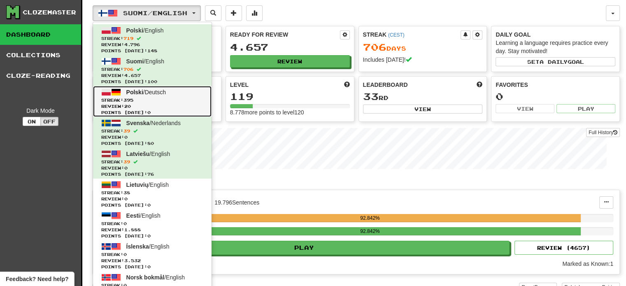
click at [151, 98] on span "Streak: 395" at bounding box center [152, 100] width 102 height 6
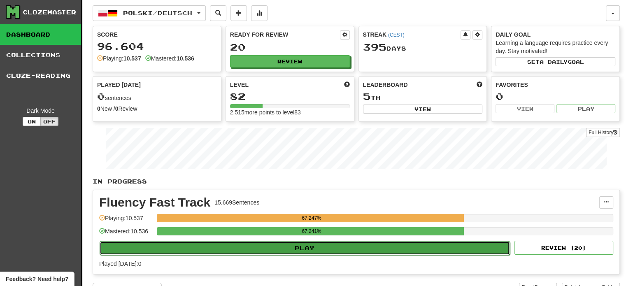
click at [343, 242] on button "Play" at bounding box center [305, 248] width 410 height 14
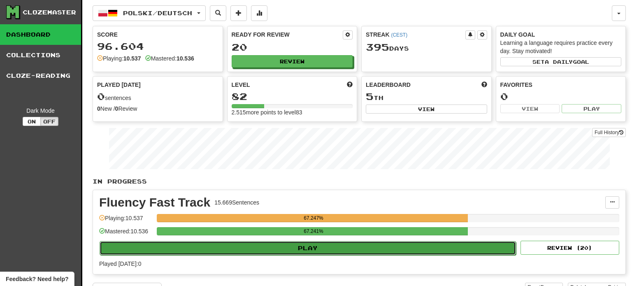
select select "**"
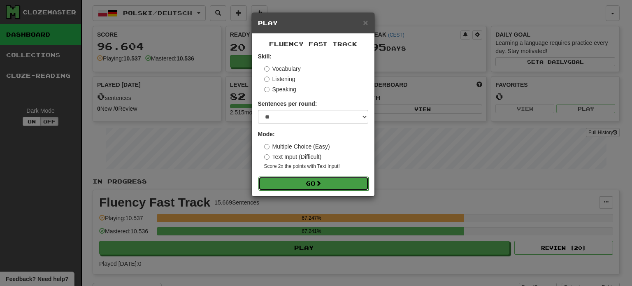
click at [307, 182] on button "Go" at bounding box center [313, 184] width 110 height 14
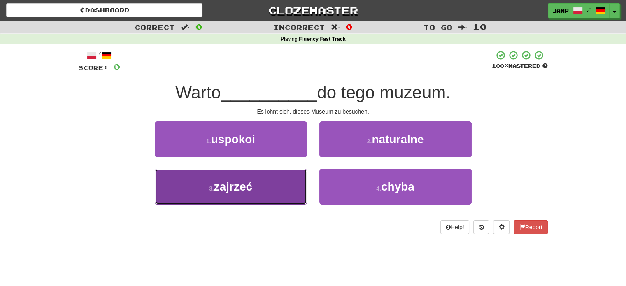
click at [283, 183] on button "3 . zajrzeć" at bounding box center [231, 187] width 152 height 36
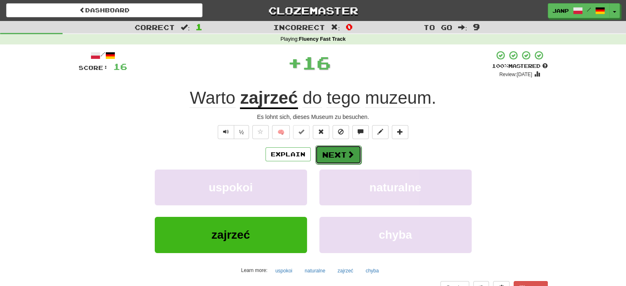
click at [323, 150] on button "Next" at bounding box center [338, 154] width 46 height 19
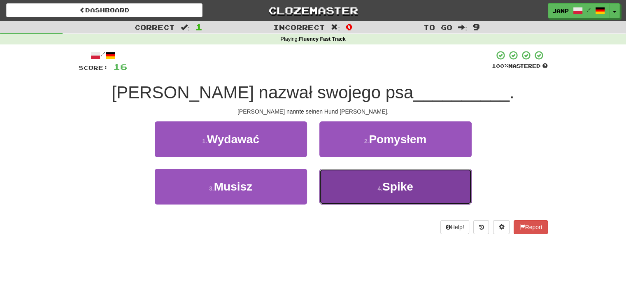
click at [332, 178] on button "4 . Spike" at bounding box center [395, 187] width 152 height 36
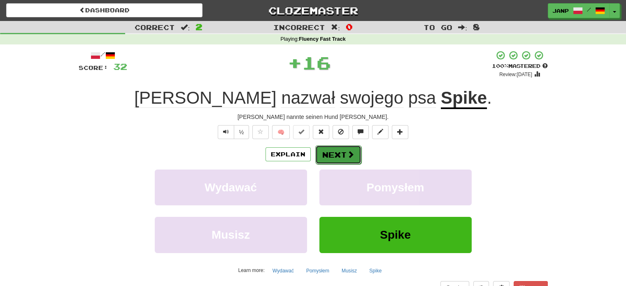
click at [335, 156] on button "Next" at bounding box center [338, 154] width 46 height 19
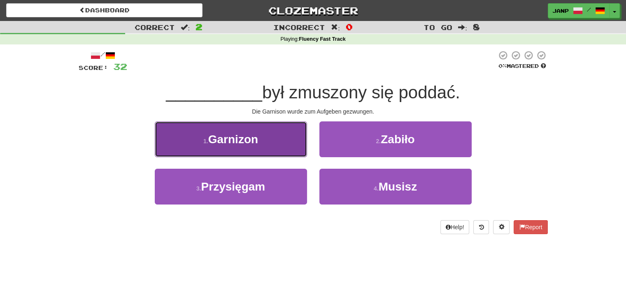
click at [286, 139] on button "1 . Garnizon" at bounding box center [231, 139] width 152 height 36
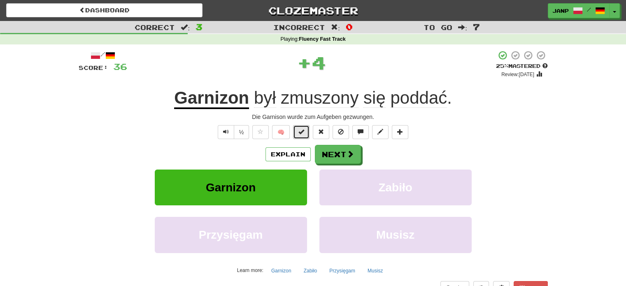
click at [298, 130] on button at bounding box center [301, 132] width 16 height 14
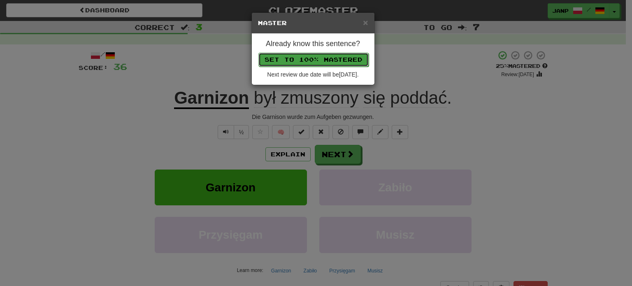
click at [318, 60] on button "Set to 100% Mastered" at bounding box center [313, 60] width 110 height 14
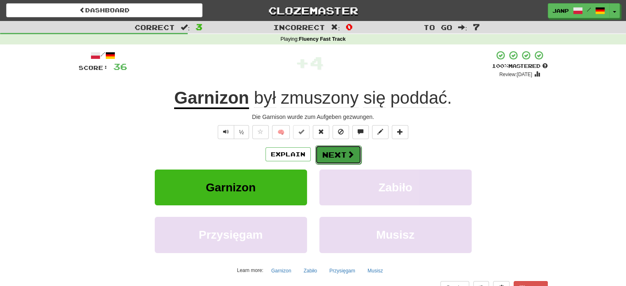
click at [332, 151] on button "Next" at bounding box center [338, 154] width 46 height 19
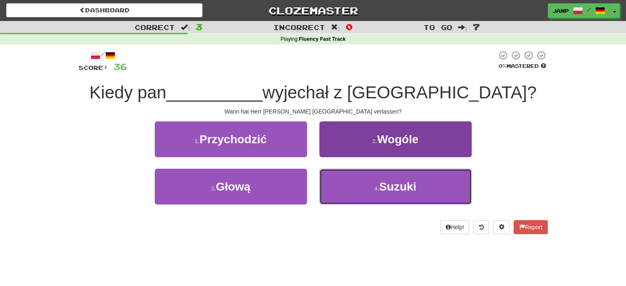
drag, startPoint x: 356, startPoint y: 196, endPoint x: 349, endPoint y: 189, distance: 9.3
click at [356, 196] on button "4 . Suzuki" at bounding box center [395, 187] width 152 height 36
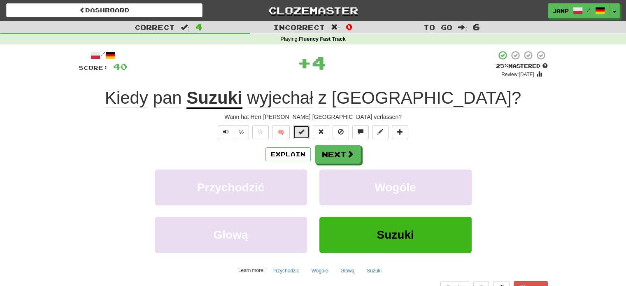
click at [300, 135] on button at bounding box center [301, 132] width 16 height 14
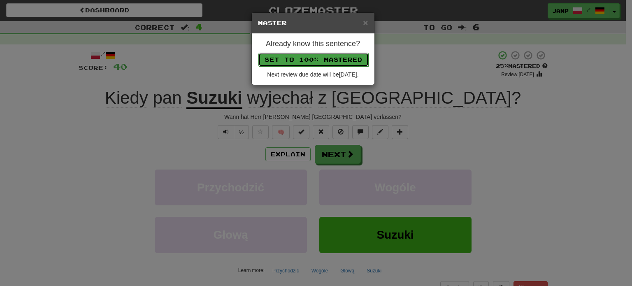
click at [321, 59] on button "Set to 100% Mastered" at bounding box center [313, 60] width 110 height 14
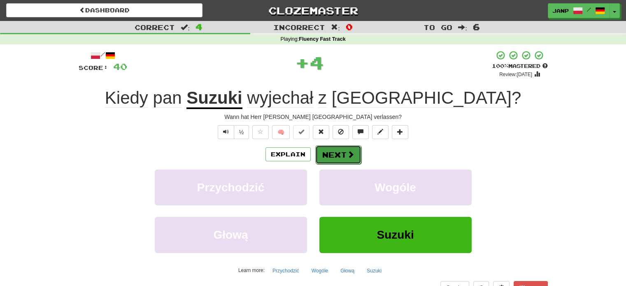
click at [337, 155] on button "Next" at bounding box center [338, 154] width 46 height 19
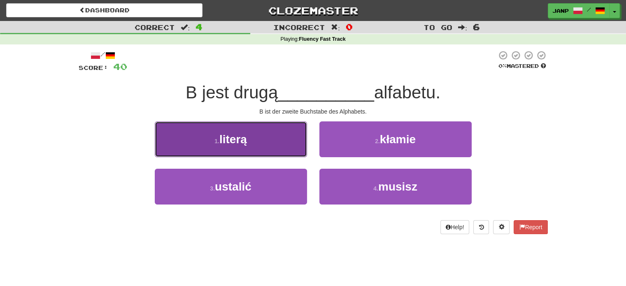
click at [285, 146] on button "1 . literą" at bounding box center [231, 139] width 152 height 36
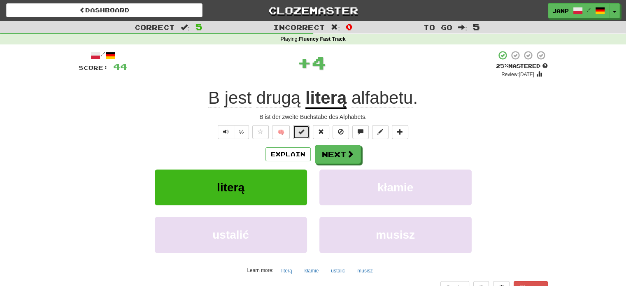
click at [302, 129] on span at bounding box center [301, 132] width 6 height 6
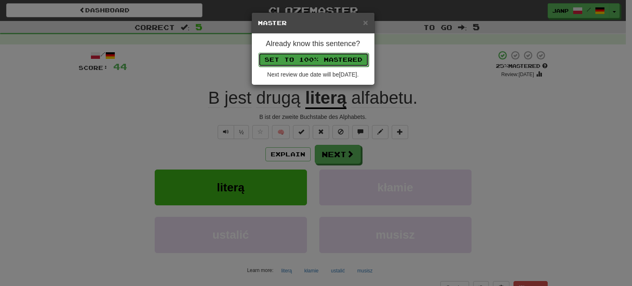
click at [321, 63] on button "Set to 100% Mastered" at bounding box center [313, 60] width 110 height 14
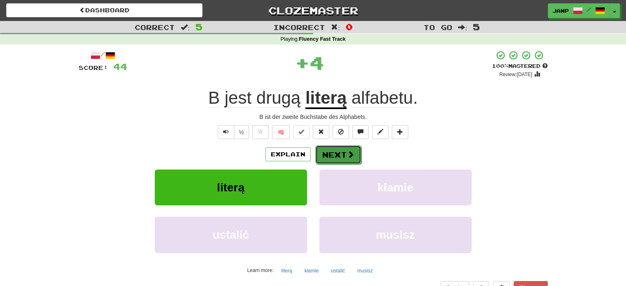
click at [332, 154] on button "Next" at bounding box center [338, 154] width 46 height 19
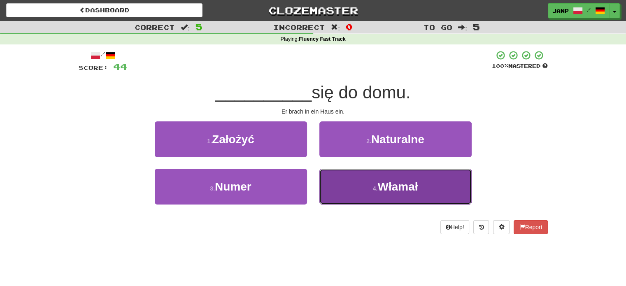
click at [334, 193] on button "4 . Włamał" at bounding box center [395, 187] width 152 height 36
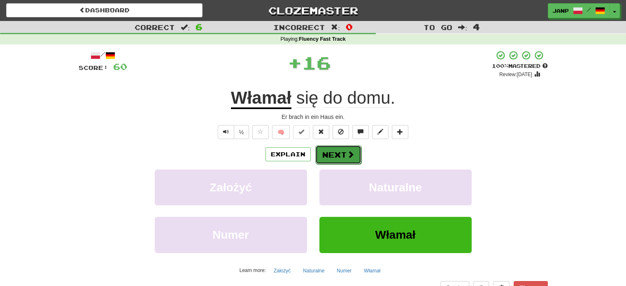
click at [332, 151] on button "Next" at bounding box center [338, 154] width 46 height 19
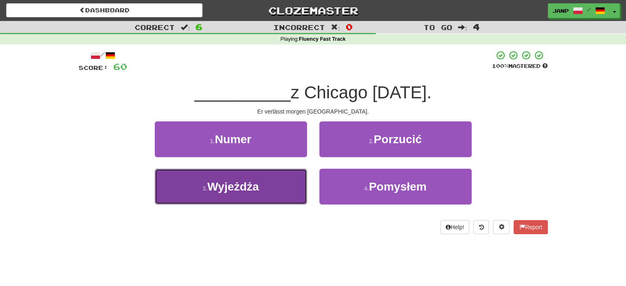
click at [301, 190] on button "3 . Wyjeżdża" at bounding box center [231, 187] width 152 height 36
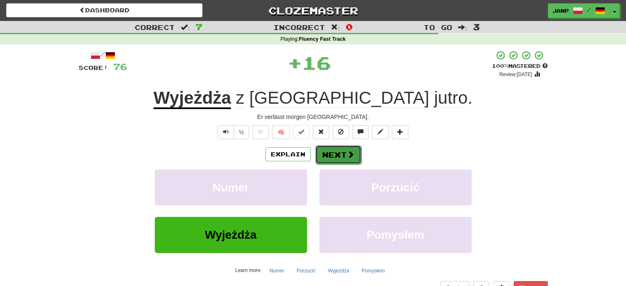
click at [329, 149] on button "Next" at bounding box center [338, 154] width 46 height 19
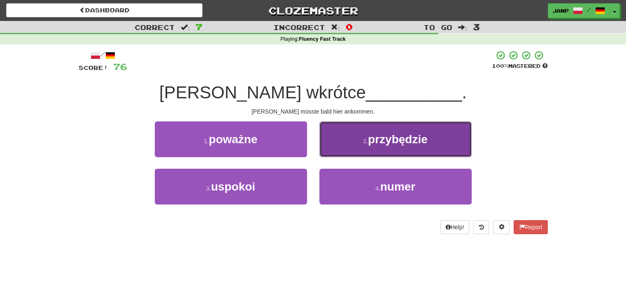
click at [339, 149] on button "2 . przybędzie" at bounding box center [395, 139] width 152 height 36
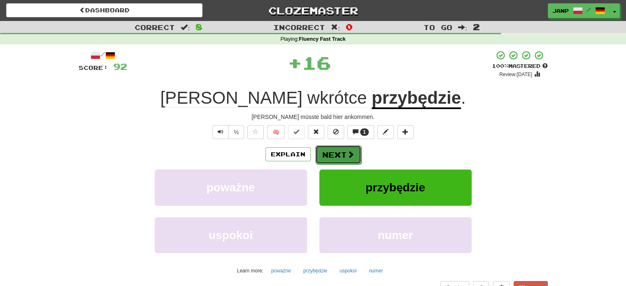
click at [328, 151] on button "Next" at bounding box center [338, 154] width 46 height 19
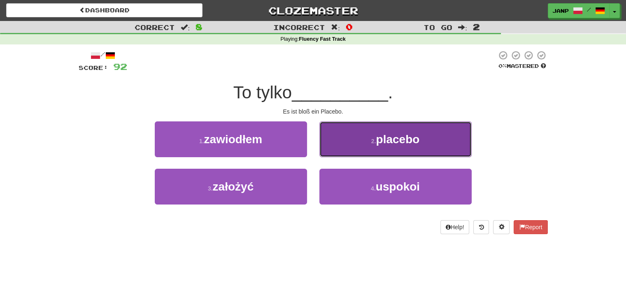
click at [346, 147] on button "2 . placebo" at bounding box center [395, 139] width 152 height 36
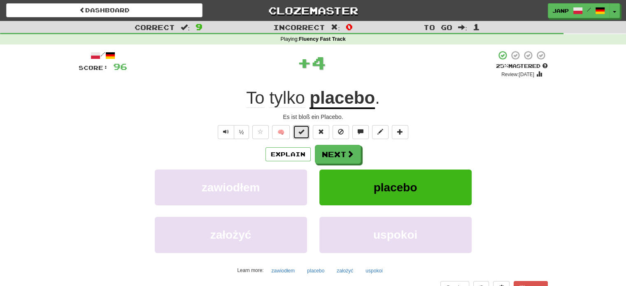
click at [298, 130] on button at bounding box center [301, 132] width 16 height 14
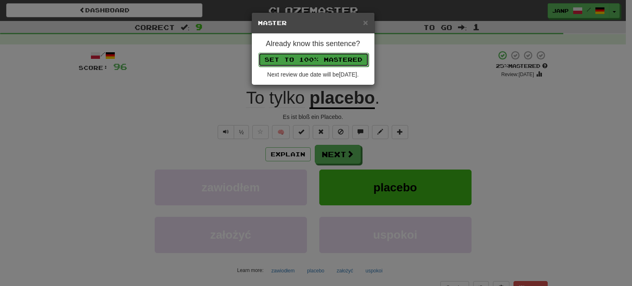
click at [316, 60] on button "Set to 100% Mastered" at bounding box center [313, 60] width 110 height 14
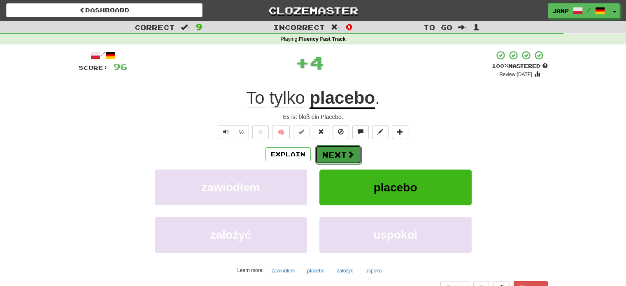
click at [325, 155] on button "Next" at bounding box center [338, 154] width 46 height 19
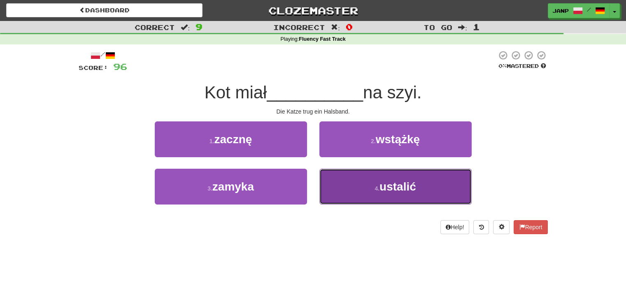
click at [353, 181] on button "4 . ustalić" at bounding box center [395, 187] width 152 height 36
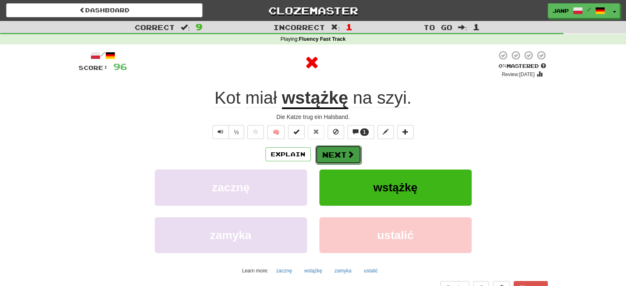
click at [343, 150] on button "Next" at bounding box center [338, 154] width 46 height 19
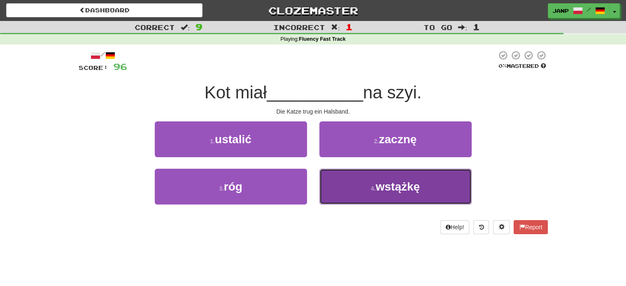
click at [351, 189] on button "4 . wstążkę" at bounding box center [395, 187] width 152 height 36
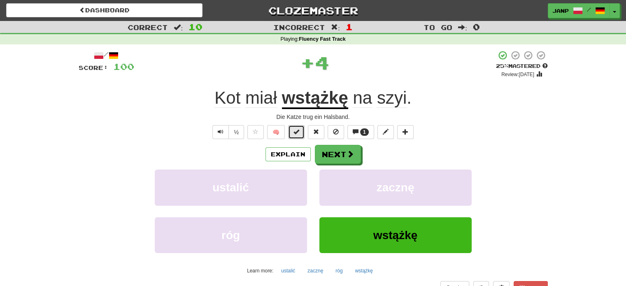
click at [301, 134] on button at bounding box center [296, 132] width 16 height 14
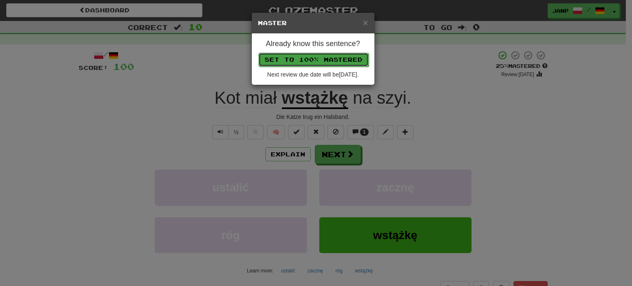
click at [308, 59] on button "Set to 100% Mastered" at bounding box center [313, 60] width 110 height 14
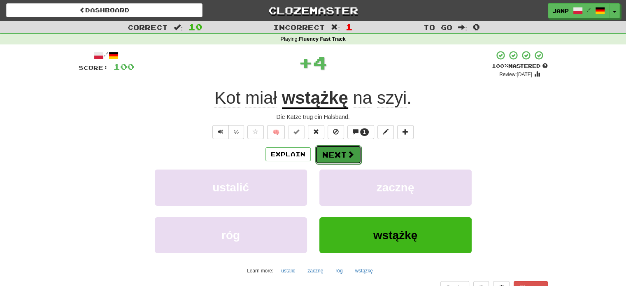
click at [333, 153] on button "Next" at bounding box center [338, 154] width 46 height 19
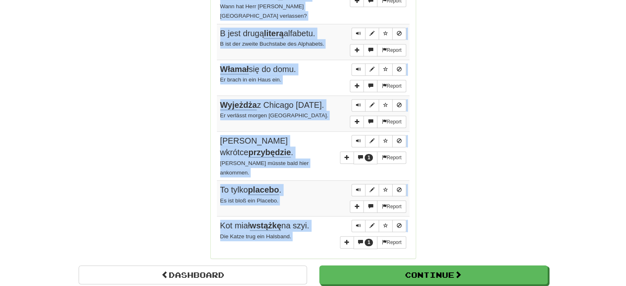
scroll to position [599, 0]
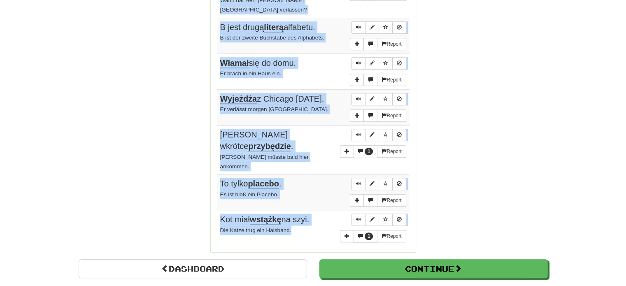
drag, startPoint x: 218, startPoint y: 119, endPoint x: 306, endPoint y: 188, distance: 111.9
click at [306, 188] on tbody "Report Warto zajrzeć do tego muzeum. Es lohnt sich, dieses Museum zu besuchen. …" at bounding box center [313, 45] width 193 height 403
copy tbody "Warto zajrzeć do tego muzeum. Es lohnt sich, dieses Museum zu besuchen. Report …"
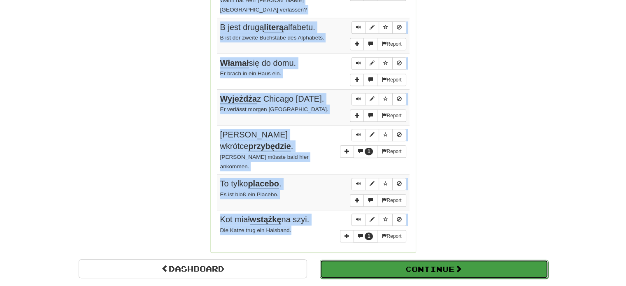
click at [360, 260] on button "Continue" at bounding box center [434, 269] width 228 height 19
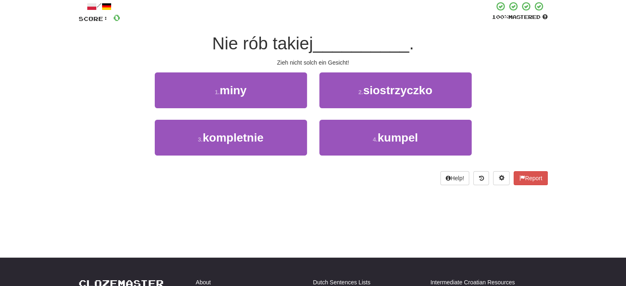
scroll to position [45, 0]
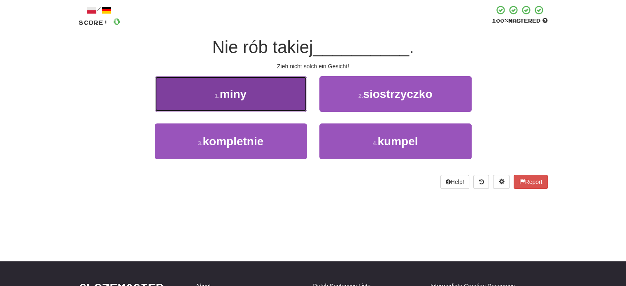
click at [243, 97] on span "miny" at bounding box center [233, 94] width 27 height 13
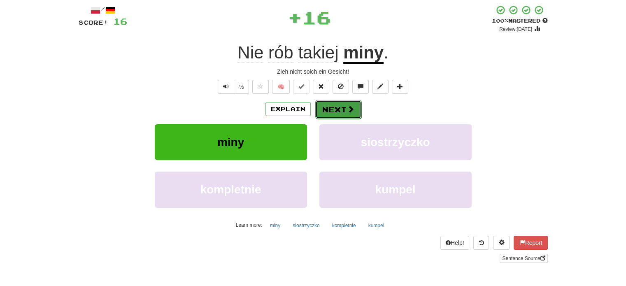
click at [337, 110] on button "Next" at bounding box center [338, 109] width 46 height 19
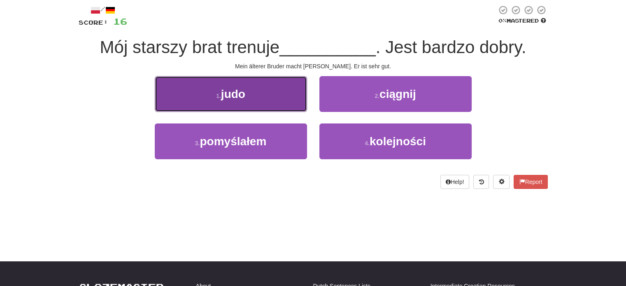
click at [298, 103] on button "1 . judo" at bounding box center [231, 94] width 152 height 36
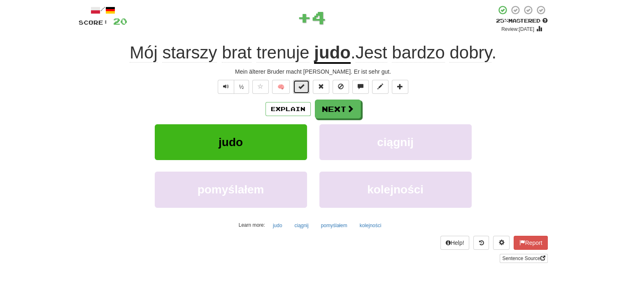
click at [298, 84] on button at bounding box center [301, 87] width 16 height 14
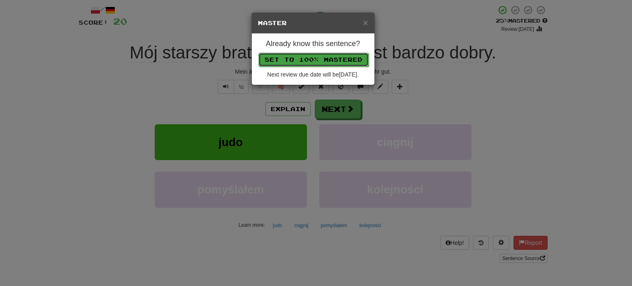
click at [315, 59] on button "Set to 100% Mastered" at bounding box center [313, 60] width 110 height 14
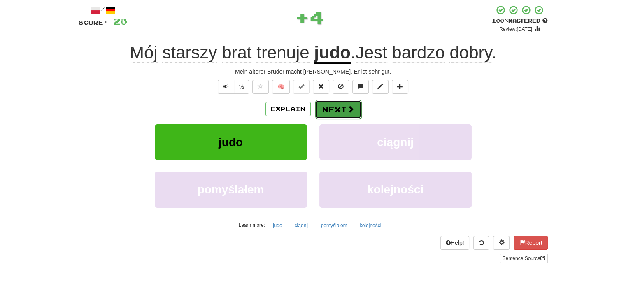
click at [332, 105] on button "Next" at bounding box center [338, 109] width 46 height 19
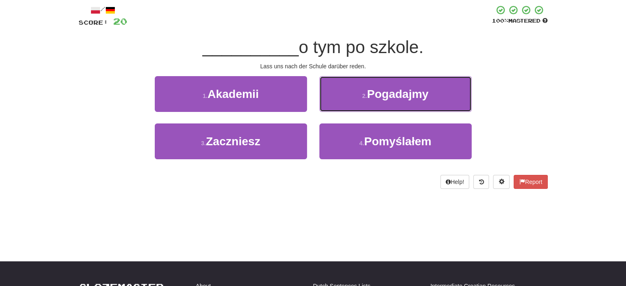
click at [332, 105] on button "2 . Pogadajmy" at bounding box center [395, 94] width 152 height 36
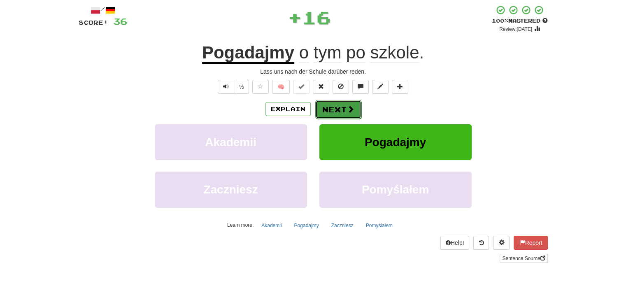
click at [335, 106] on button "Next" at bounding box center [338, 109] width 46 height 19
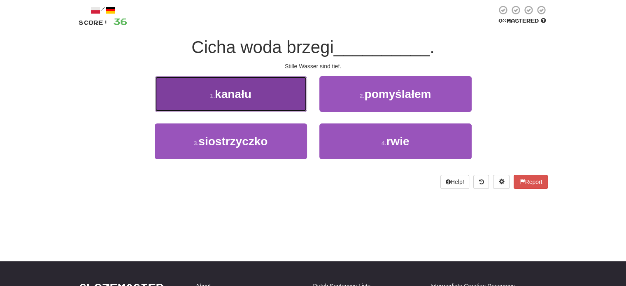
click at [293, 101] on button "1 . kanału" at bounding box center [231, 94] width 152 height 36
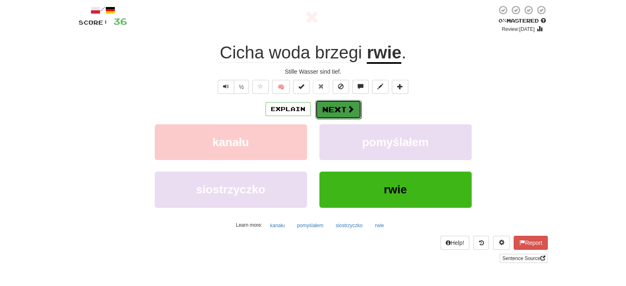
click at [335, 107] on button "Next" at bounding box center [338, 109] width 46 height 19
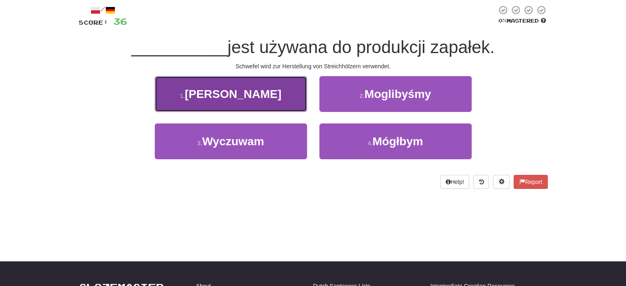
click at [270, 101] on button "1 . Siarka" at bounding box center [231, 94] width 152 height 36
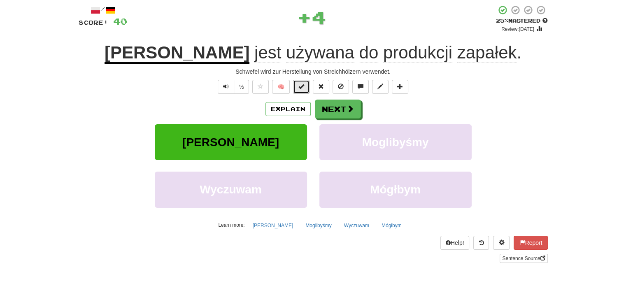
click at [300, 89] on span at bounding box center [301, 87] width 6 height 6
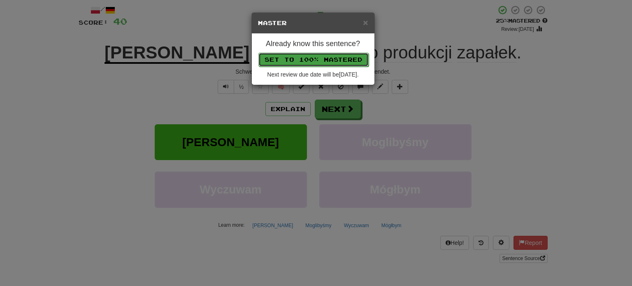
click at [321, 54] on button "Set to 100% Mastered" at bounding box center [313, 60] width 110 height 14
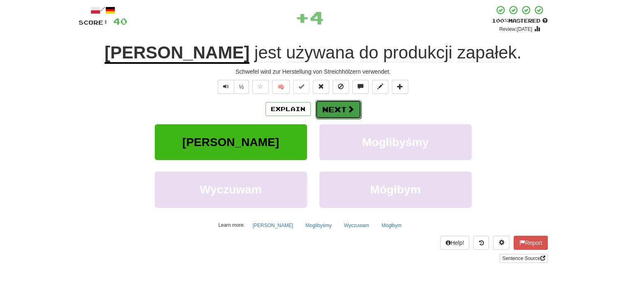
click at [332, 107] on button "Next" at bounding box center [338, 109] width 46 height 19
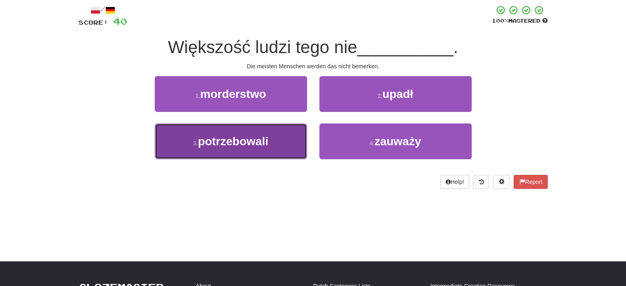
click at [294, 129] on button "3 . potrzebowali" at bounding box center [231, 141] width 152 height 36
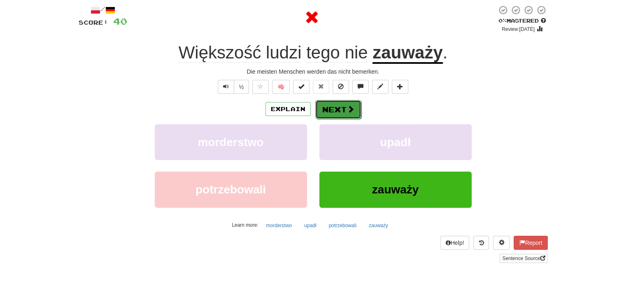
click at [336, 106] on button "Next" at bounding box center [338, 109] width 46 height 19
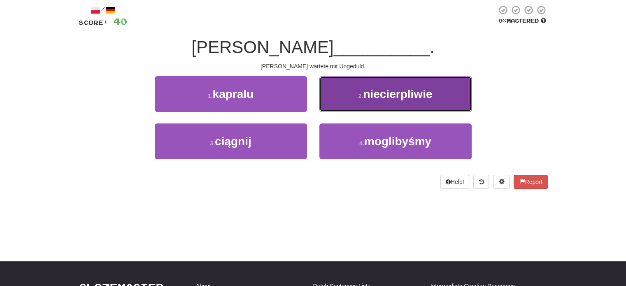
click at [337, 102] on button "2 . niecierpliwie" at bounding box center [395, 94] width 152 height 36
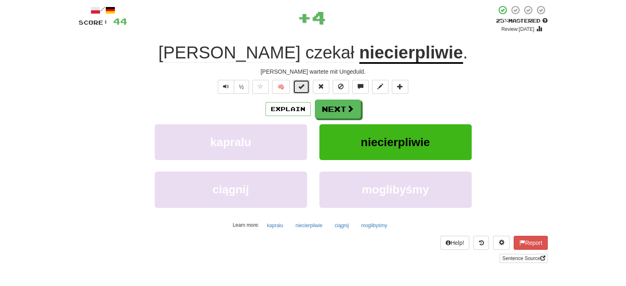
click at [307, 90] on button at bounding box center [301, 87] width 16 height 14
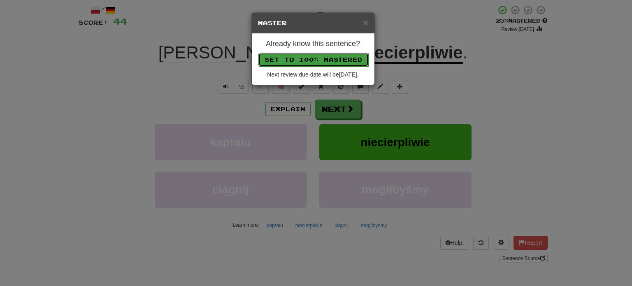
click at [316, 59] on button "Set to 100% Mastered" at bounding box center [313, 60] width 110 height 14
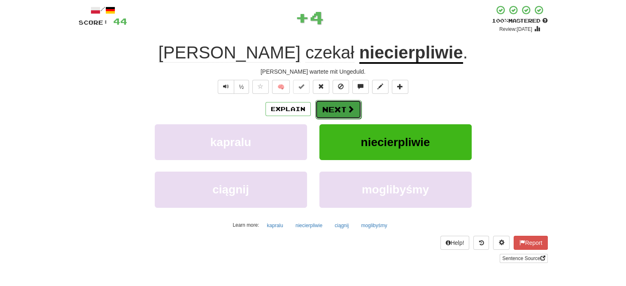
click at [347, 111] on span at bounding box center [350, 108] width 7 height 7
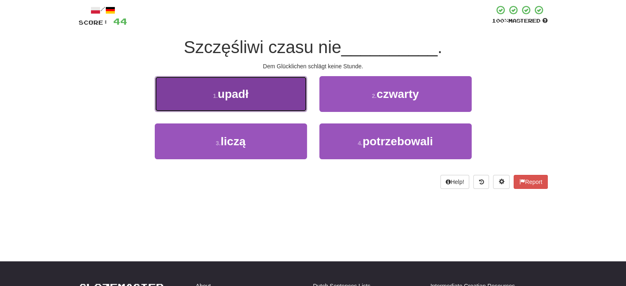
click at [281, 102] on button "1 . upadł" at bounding box center [231, 94] width 152 height 36
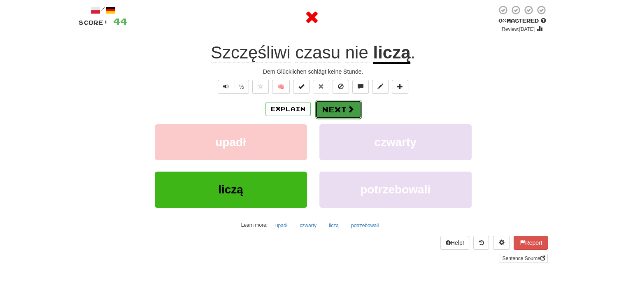
click at [336, 112] on button "Next" at bounding box center [338, 109] width 46 height 19
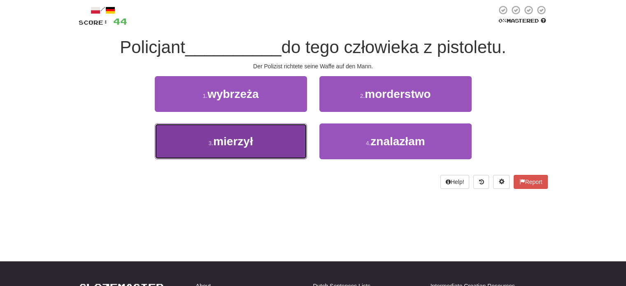
click at [264, 134] on button "3 . mierzył" at bounding box center [231, 141] width 152 height 36
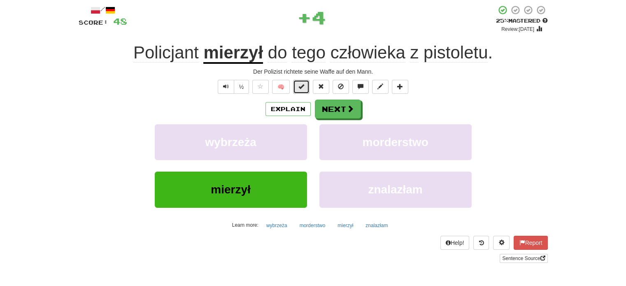
click at [298, 86] on button at bounding box center [301, 87] width 16 height 14
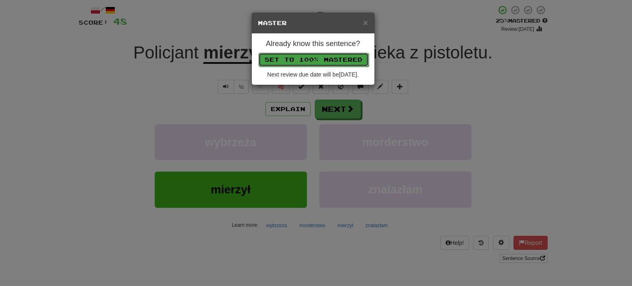
click at [313, 56] on button "Set to 100% Mastered" at bounding box center [313, 60] width 110 height 14
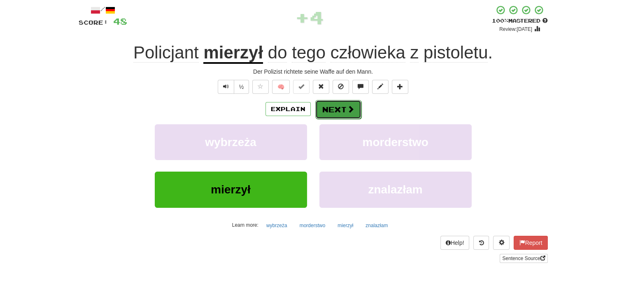
click at [323, 106] on button "Next" at bounding box center [338, 109] width 46 height 19
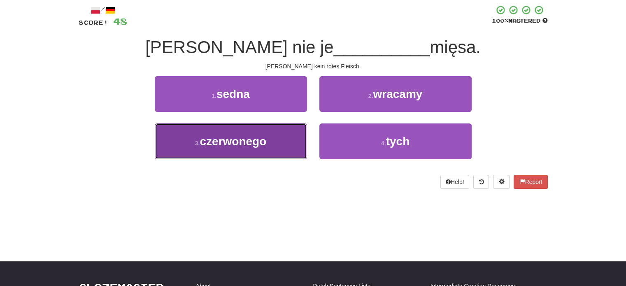
click at [274, 132] on button "3 . czerwonego" at bounding box center [231, 141] width 152 height 36
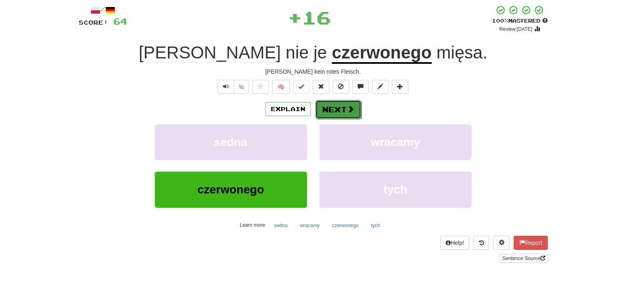
click at [328, 107] on button "Next" at bounding box center [338, 109] width 46 height 19
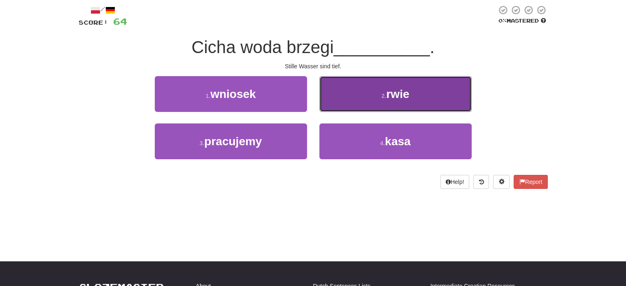
click at [337, 103] on button "2 . rwie" at bounding box center [395, 94] width 152 height 36
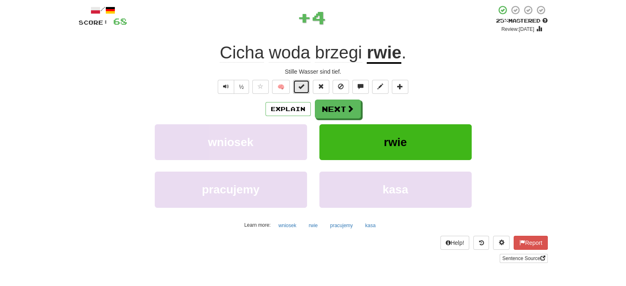
click at [299, 88] on span at bounding box center [301, 87] width 6 height 6
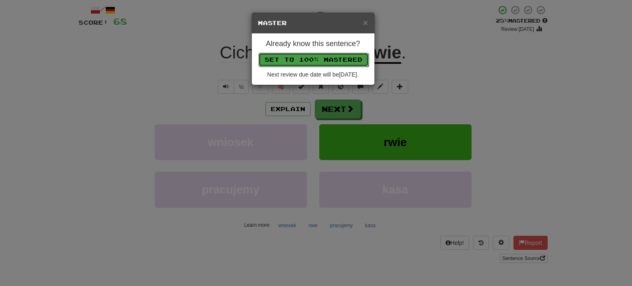
click at [314, 57] on button "Set to 100% Mastered" at bounding box center [313, 60] width 110 height 14
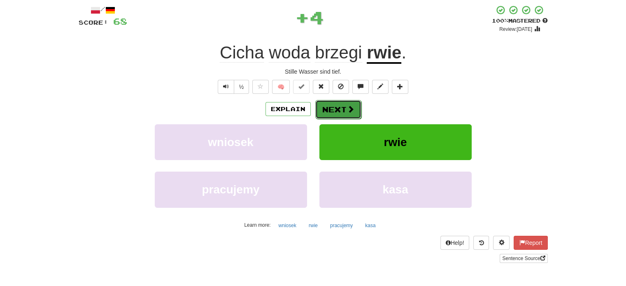
click at [328, 113] on button "Next" at bounding box center [338, 109] width 46 height 19
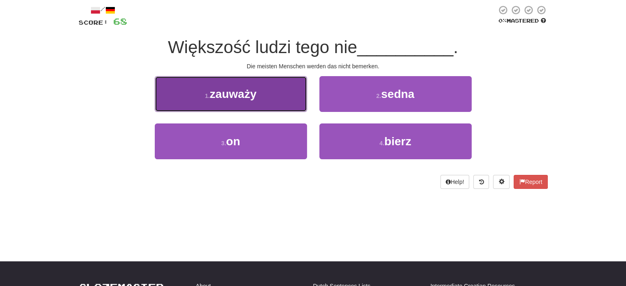
click at [293, 89] on button "1 . zauważy" at bounding box center [231, 94] width 152 height 36
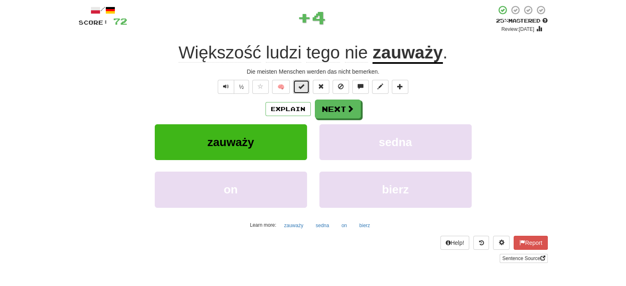
click at [303, 88] on span at bounding box center [301, 87] width 6 height 6
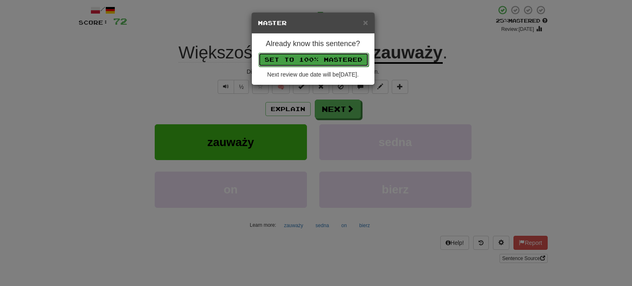
click at [309, 53] on button "Set to 100% Mastered" at bounding box center [313, 60] width 110 height 14
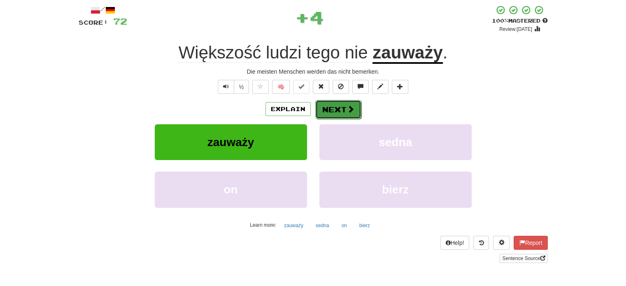
click at [328, 111] on button "Next" at bounding box center [338, 109] width 46 height 19
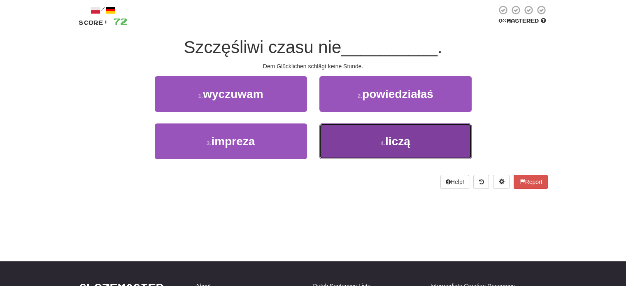
click at [349, 135] on button "4 . liczą" at bounding box center [395, 141] width 152 height 36
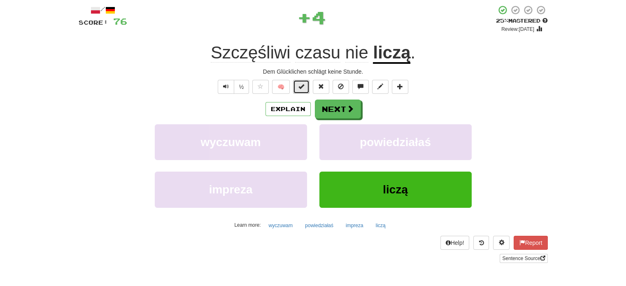
click at [305, 88] on button at bounding box center [301, 87] width 16 height 14
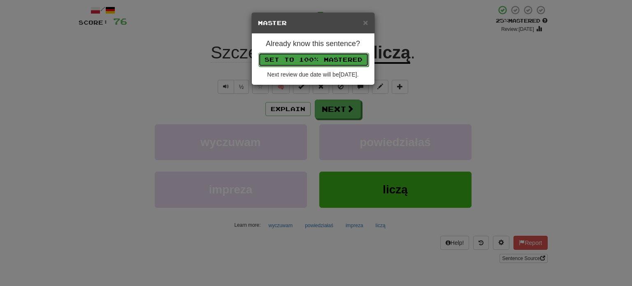
click at [319, 61] on button "Set to 100% Mastered" at bounding box center [313, 60] width 110 height 14
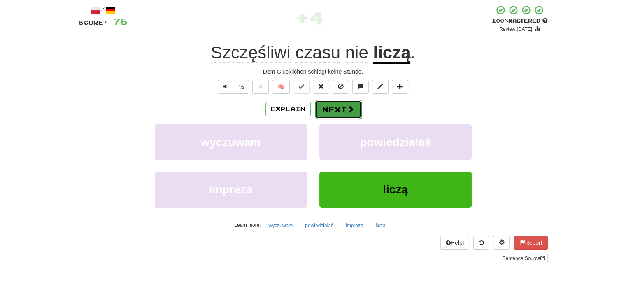
click at [335, 113] on button "Next" at bounding box center [338, 109] width 46 height 19
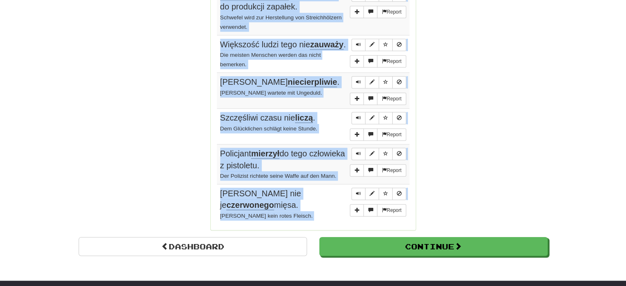
scroll to position [631, 0]
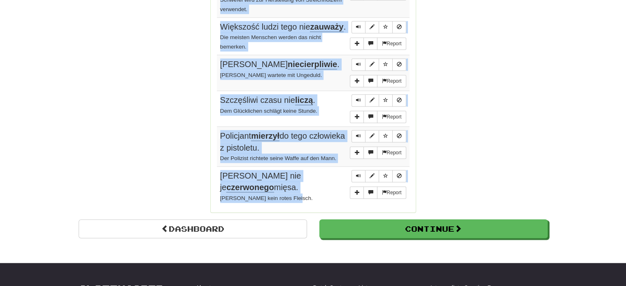
drag, startPoint x: 216, startPoint y: 79, endPoint x: 311, endPoint y: 181, distance: 140.1
copy div "Sentences: Report Nie rób takiej miny . Zieh nicht solch ein Gesicht! Report Mó…"
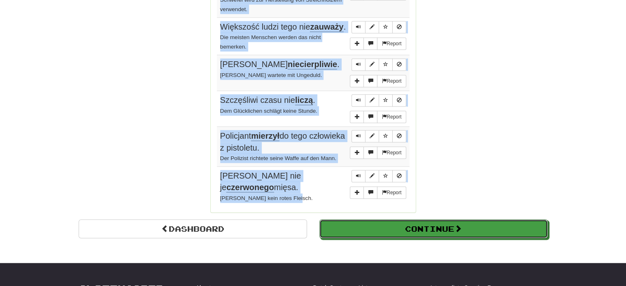
click at [390, 219] on button "Continue" at bounding box center [433, 228] width 228 height 19
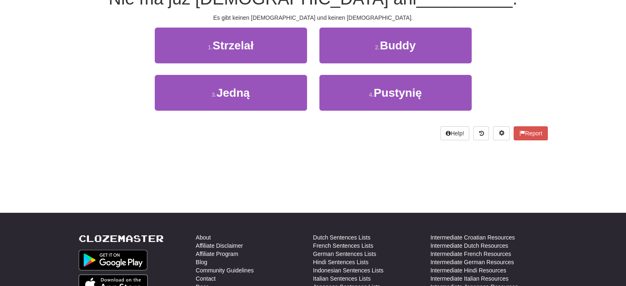
scroll to position [45, 0]
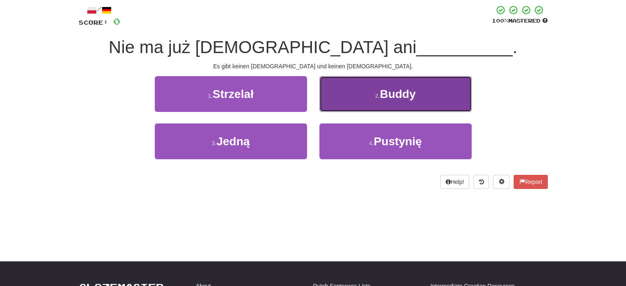
click at [373, 88] on button "2 . Buddy" at bounding box center [395, 94] width 152 height 36
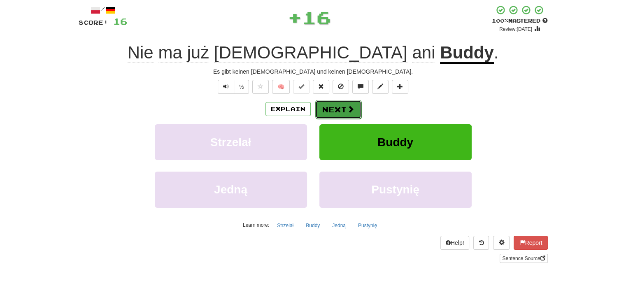
click at [337, 107] on button "Next" at bounding box center [338, 109] width 46 height 19
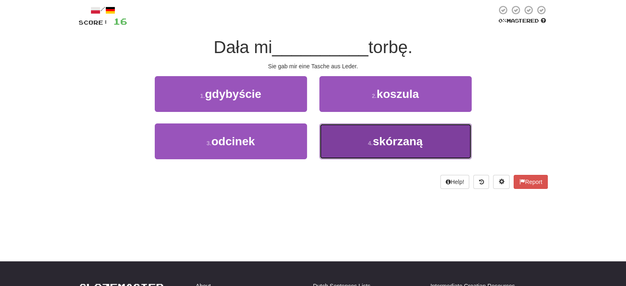
click at [334, 137] on button "4 . skórzaną" at bounding box center [395, 141] width 152 height 36
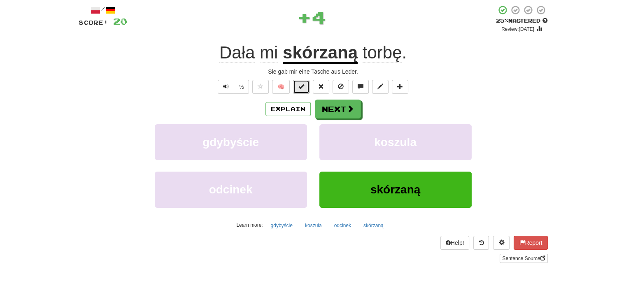
click at [309, 89] on button at bounding box center [301, 87] width 16 height 14
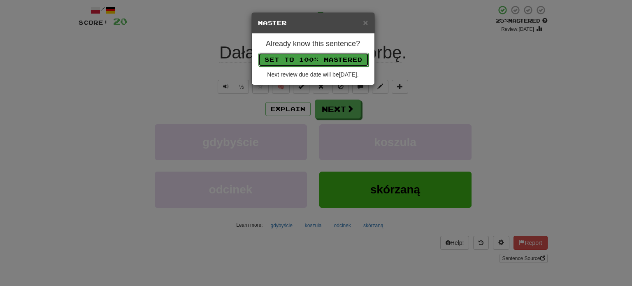
click at [317, 54] on button "Set to 100% Mastered" at bounding box center [313, 60] width 110 height 14
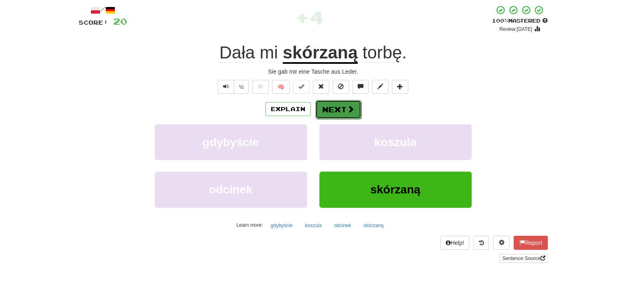
click at [344, 112] on button "Next" at bounding box center [338, 109] width 46 height 19
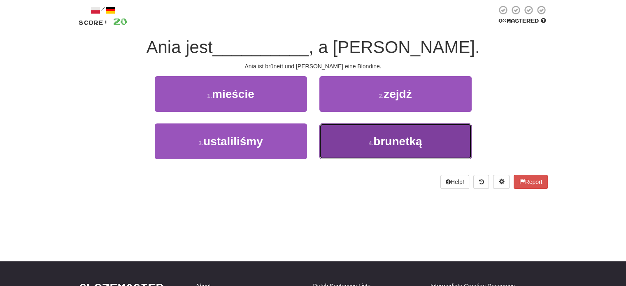
click at [357, 149] on button "4 . brunetką" at bounding box center [395, 141] width 152 height 36
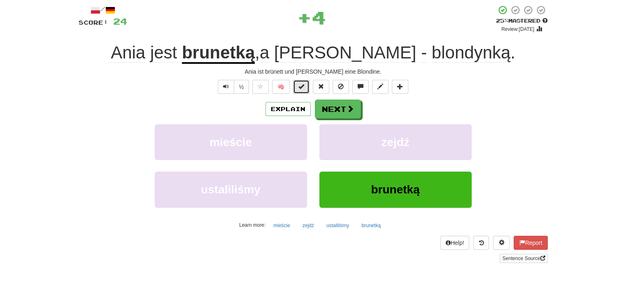
click at [307, 92] on button at bounding box center [301, 87] width 16 height 14
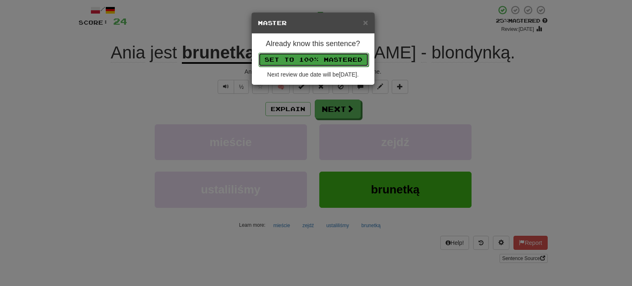
click at [316, 58] on button "Set to 100% Mastered" at bounding box center [313, 60] width 110 height 14
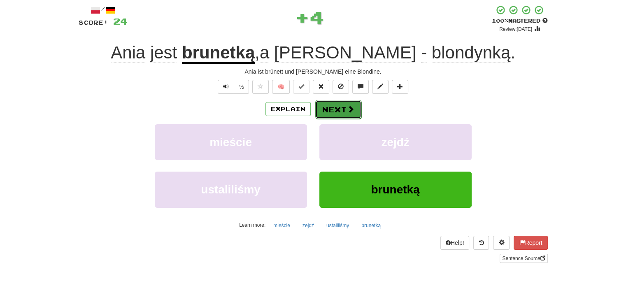
click at [342, 117] on button "Next" at bounding box center [338, 109] width 46 height 19
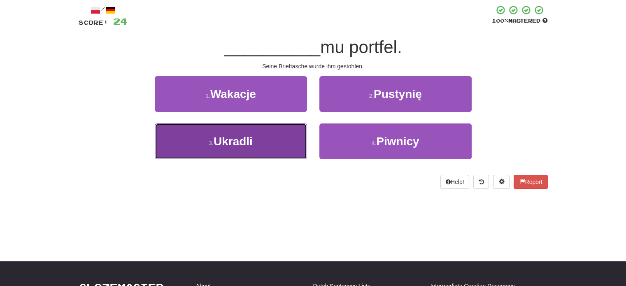
click at [270, 125] on button "3 . Ukradli" at bounding box center [231, 141] width 152 height 36
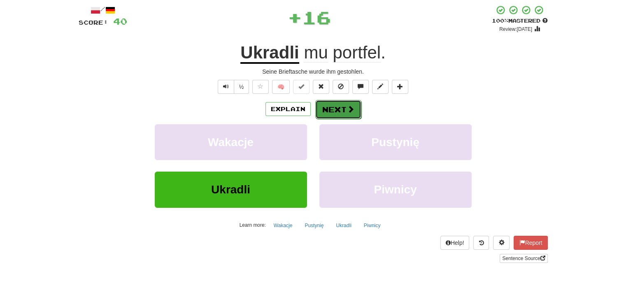
click at [330, 107] on button "Next" at bounding box center [338, 109] width 46 height 19
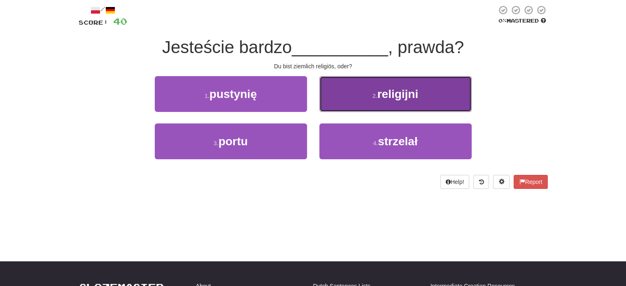
click at [337, 107] on button "2 . religijni" at bounding box center [395, 94] width 152 height 36
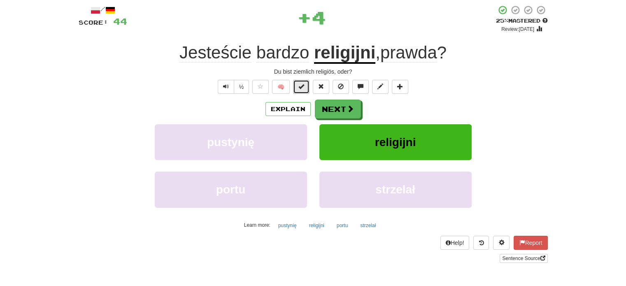
click at [304, 88] on span at bounding box center [301, 87] width 6 height 6
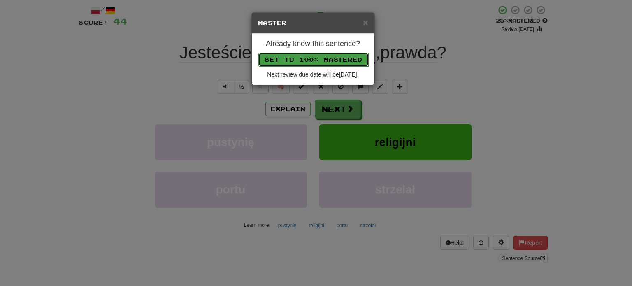
click at [319, 53] on button "Set to 100% Mastered" at bounding box center [313, 60] width 110 height 14
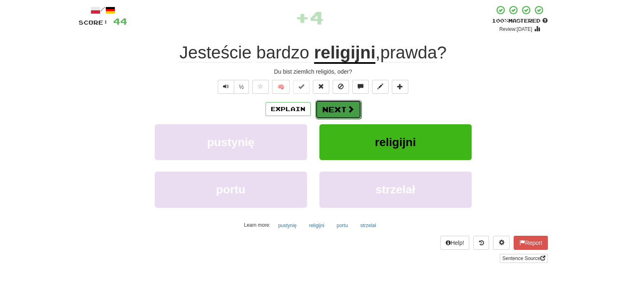
click at [341, 111] on button "Next" at bounding box center [338, 109] width 46 height 19
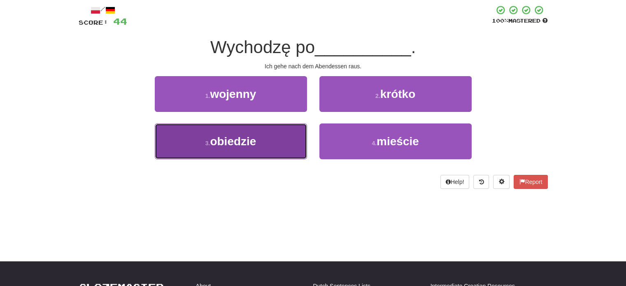
click at [265, 143] on button "3 . obiedzie" at bounding box center [231, 141] width 152 height 36
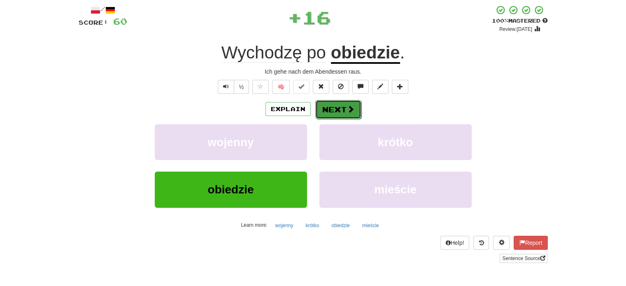
click at [331, 107] on button "Next" at bounding box center [338, 109] width 46 height 19
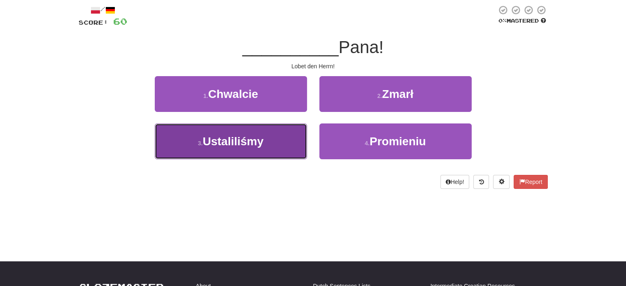
click at [300, 135] on button "3 . Ustaliliśmy" at bounding box center [231, 141] width 152 height 36
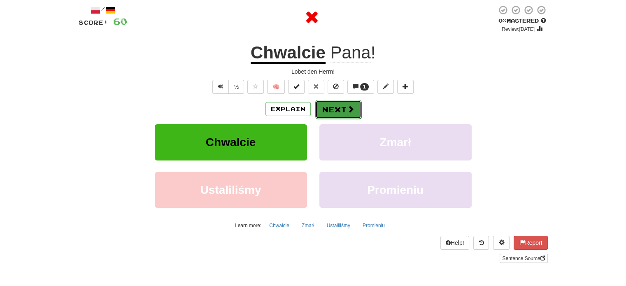
click at [331, 111] on button "Next" at bounding box center [338, 109] width 46 height 19
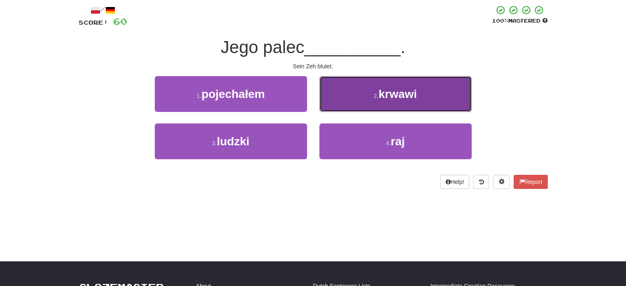
click at [351, 107] on button "2 . krwawi" at bounding box center [395, 94] width 152 height 36
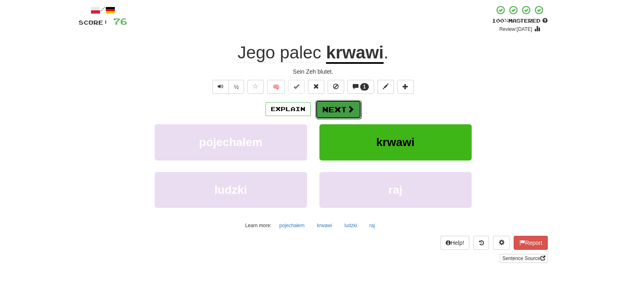
click at [326, 106] on button "Next" at bounding box center [338, 109] width 46 height 19
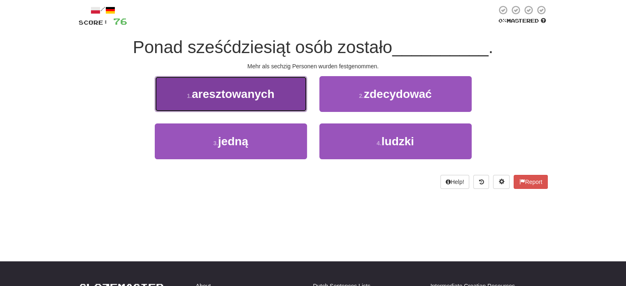
click at [295, 99] on button "1 . aresztowanych" at bounding box center [231, 94] width 152 height 36
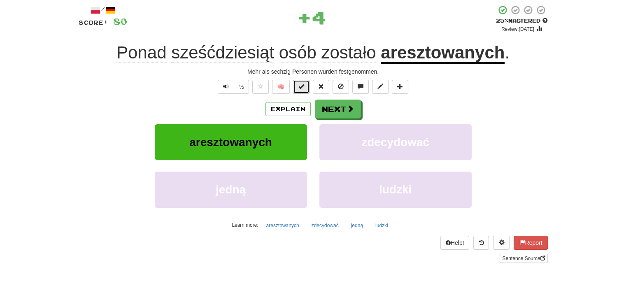
click at [302, 88] on span at bounding box center [301, 87] width 6 height 6
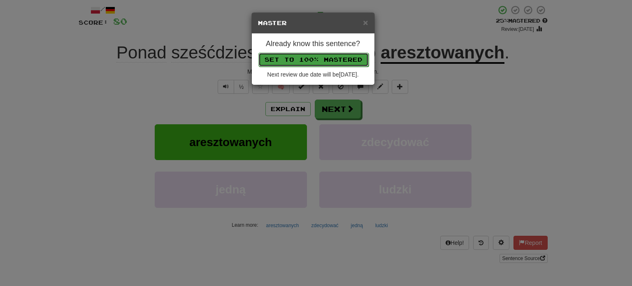
click at [332, 65] on button "Set to 100% Mastered" at bounding box center [313, 60] width 110 height 14
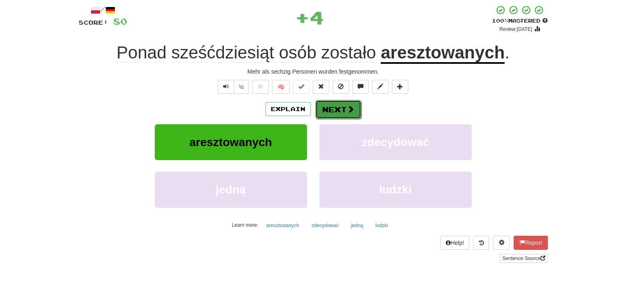
click at [342, 107] on button "Next" at bounding box center [338, 109] width 46 height 19
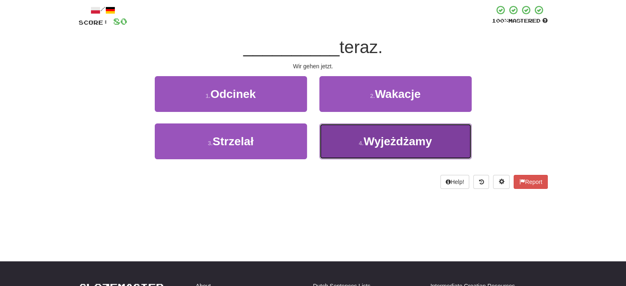
click at [349, 144] on button "4 . Wyjeżdżamy" at bounding box center [395, 141] width 152 height 36
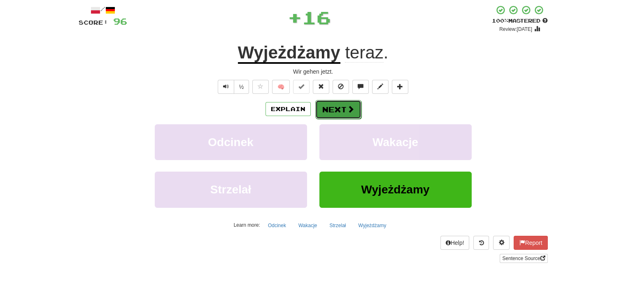
click at [329, 107] on button "Next" at bounding box center [338, 109] width 46 height 19
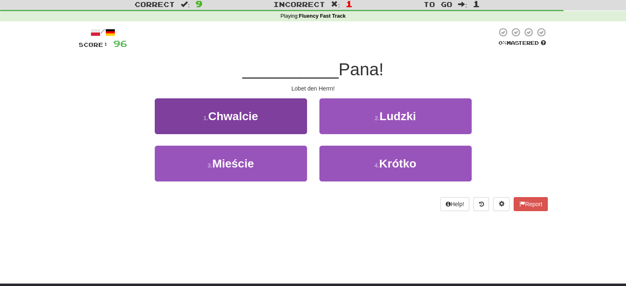
scroll to position [4, 0]
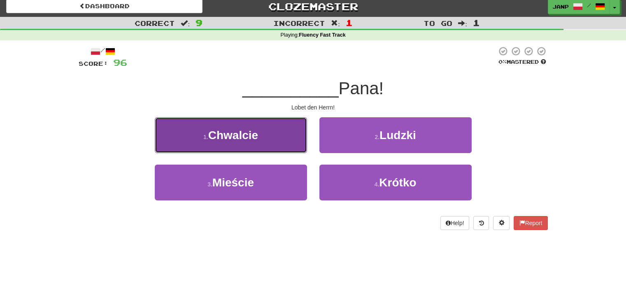
click at [283, 132] on button "1 . Chwalcie" at bounding box center [231, 135] width 152 height 36
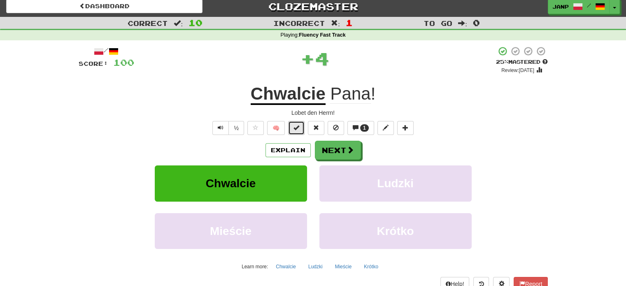
click at [297, 130] on span at bounding box center [296, 128] width 6 height 6
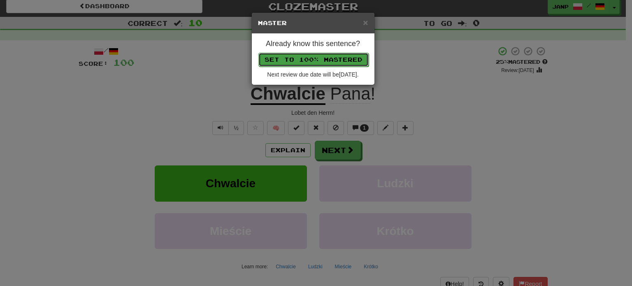
click at [327, 61] on button "Set to 100% Mastered" at bounding box center [313, 60] width 110 height 14
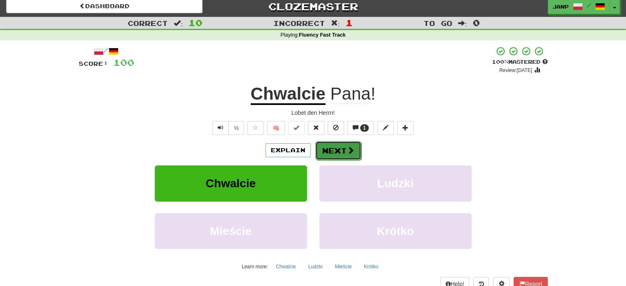
click at [330, 146] on button "Next" at bounding box center [338, 150] width 46 height 19
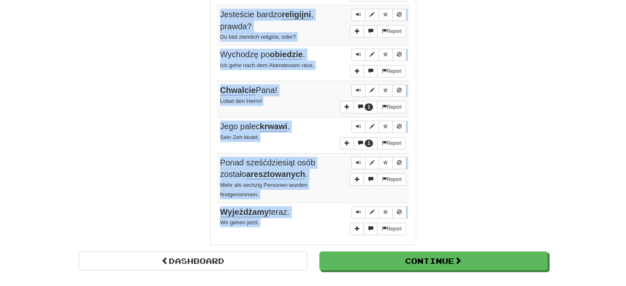
scroll to position [626, 0]
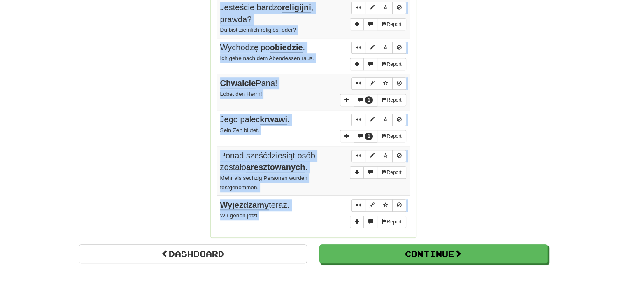
drag, startPoint x: 221, startPoint y: 115, endPoint x: 311, endPoint y: 174, distance: 107.5
click at [311, 174] on tbody "Report Nie ma już Boga ani Buddy . Es gibt keinen Gott und keinen Buddha. Repor…" at bounding box center [313, 23] width 193 height 415
copy tbody "Nie ma już Boga ani Buddy . Es gibt keinen Gott und keinen Buddha. Report Dała …"
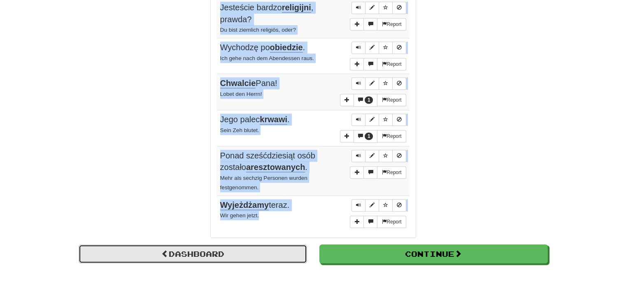
click at [221, 244] on link "Dashboard" at bounding box center [193, 253] width 228 height 19
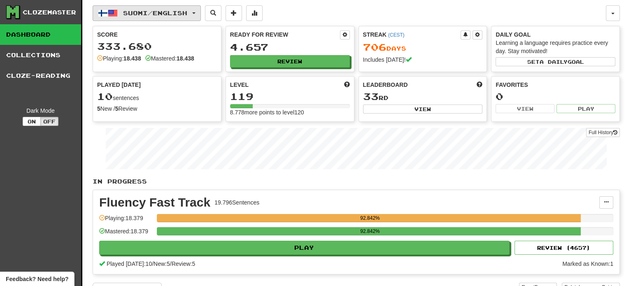
click at [174, 7] on button "Suomi / English" at bounding box center [147, 13] width 108 height 16
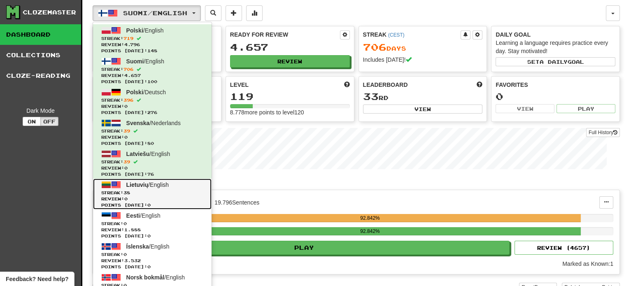
click at [165, 187] on link "Lietuvių / English Streak: 38 Review: 0 Points today: 0" at bounding box center [152, 194] width 119 height 31
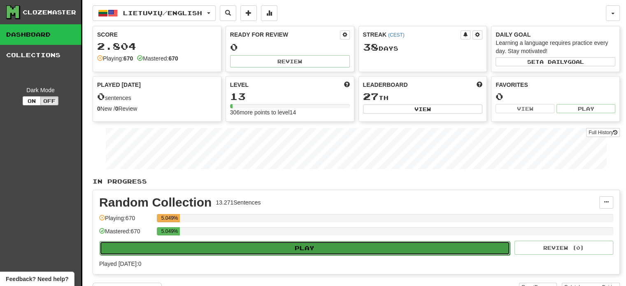
click at [243, 251] on button "Play" at bounding box center [305, 248] width 410 height 14
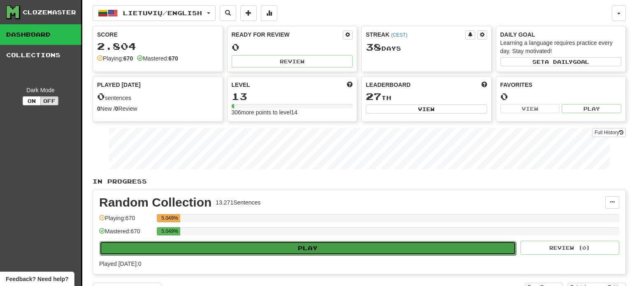
select select "**"
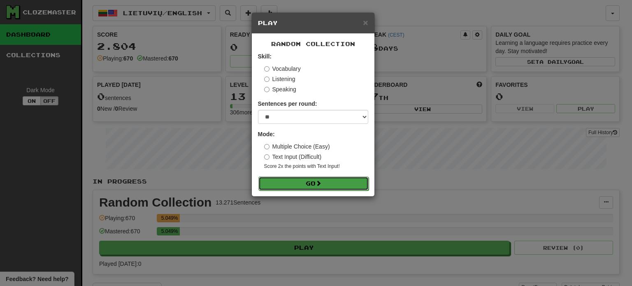
click at [293, 181] on button "Go" at bounding box center [313, 184] width 110 height 14
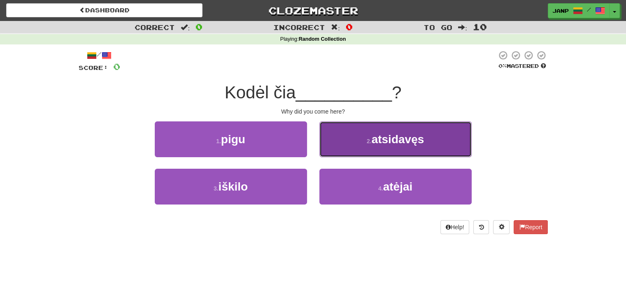
click at [334, 143] on button "2 . atsidavęs" at bounding box center [395, 139] width 152 height 36
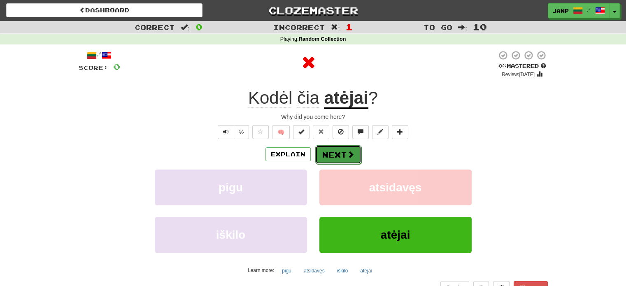
click at [338, 152] on button "Next" at bounding box center [338, 154] width 46 height 19
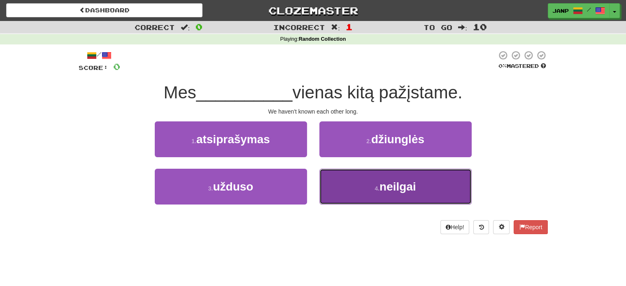
click at [339, 190] on button "4 . neilgai" at bounding box center [395, 187] width 152 height 36
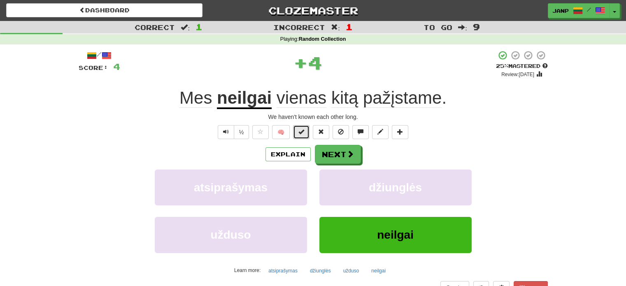
click at [300, 131] on span at bounding box center [301, 132] width 6 height 6
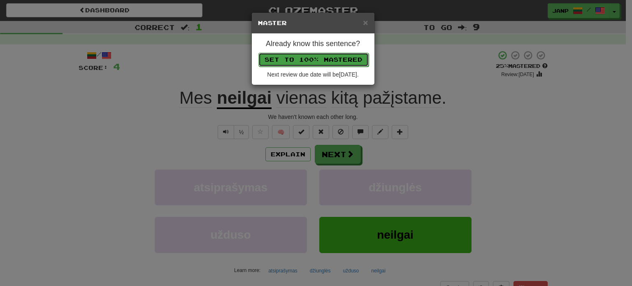
click at [310, 57] on button "Set to 100% Mastered" at bounding box center [313, 60] width 110 height 14
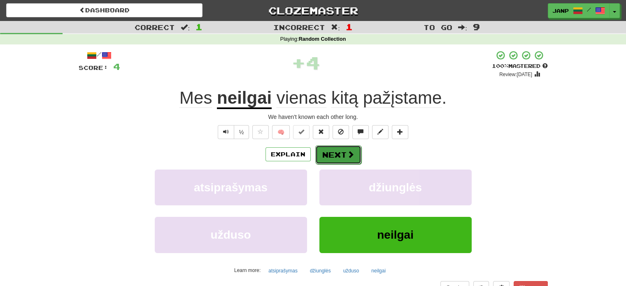
click at [341, 155] on button "Next" at bounding box center [338, 154] width 46 height 19
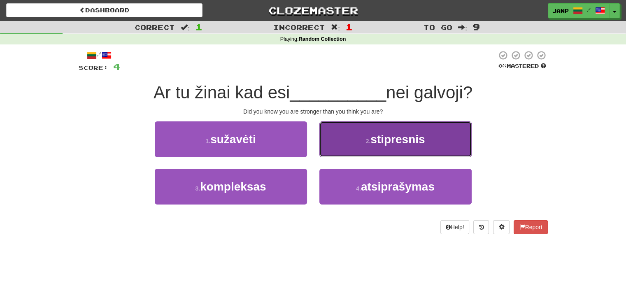
click at [339, 147] on button "2 . stipresnis" at bounding box center [395, 139] width 152 height 36
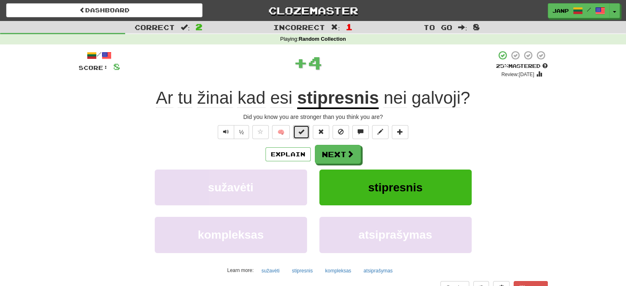
click at [300, 131] on span at bounding box center [301, 132] width 6 height 6
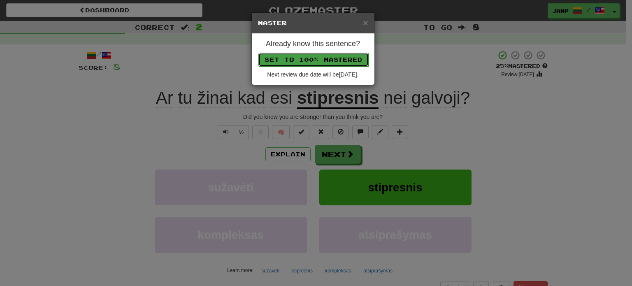
click at [305, 62] on button "Set to 100% Mastered" at bounding box center [313, 60] width 110 height 14
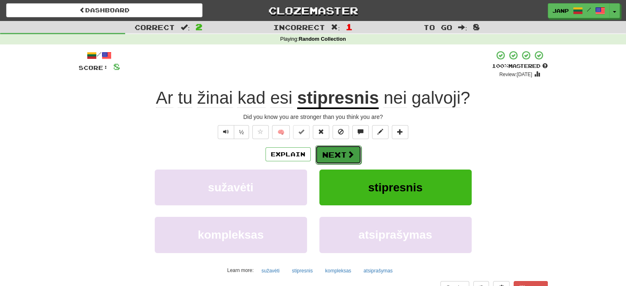
click at [332, 151] on button "Next" at bounding box center [338, 154] width 46 height 19
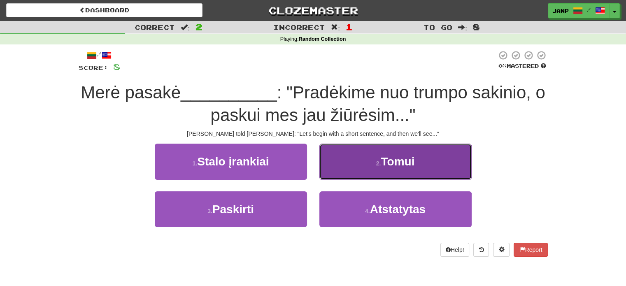
click at [359, 167] on button "2 . Tomui" at bounding box center [395, 162] width 152 height 36
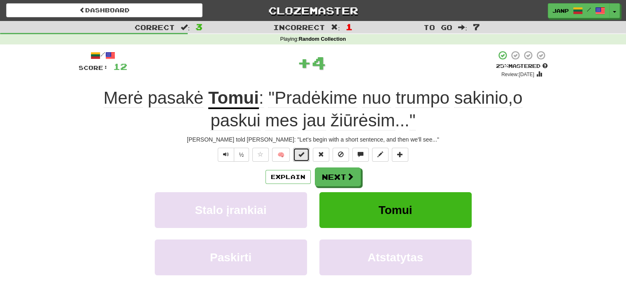
click at [300, 151] on span at bounding box center [301, 154] width 6 height 6
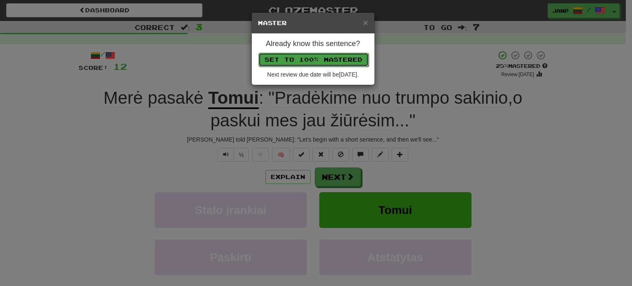
click at [302, 62] on button "Set to 100% Mastered" at bounding box center [313, 60] width 110 height 14
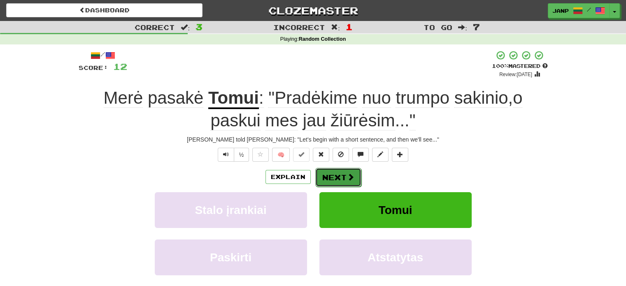
click at [335, 181] on button "Next" at bounding box center [338, 177] width 46 height 19
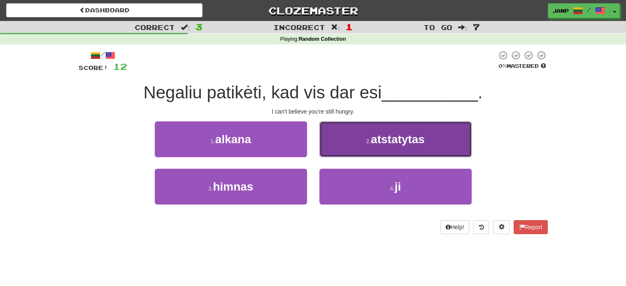
click at [347, 144] on button "2 . atstatytas" at bounding box center [395, 139] width 152 height 36
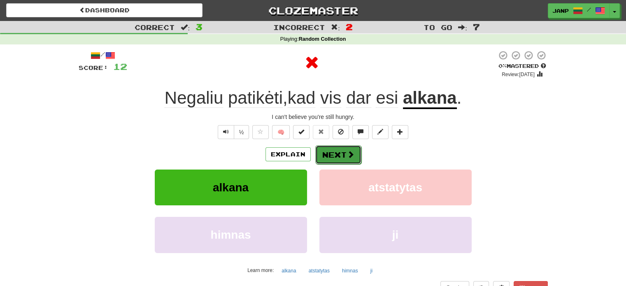
click at [332, 151] on button "Next" at bounding box center [338, 154] width 46 height 19
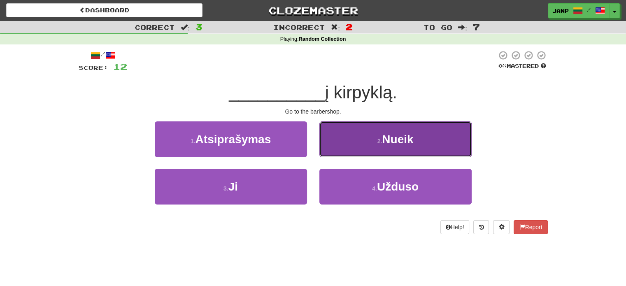
click at [345, 146] on button "2 . Nueik" at bounding box center [395, 139] width 152 height 36
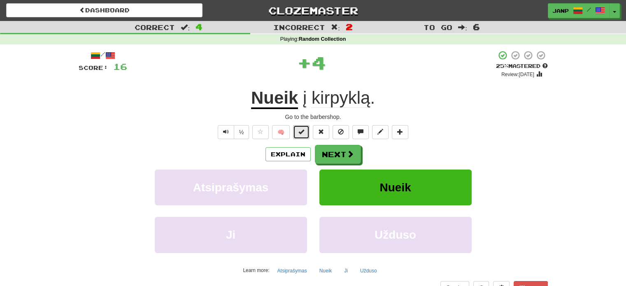
click at [305, 131] on button at bounding box center [301, 132] width 16 height 14
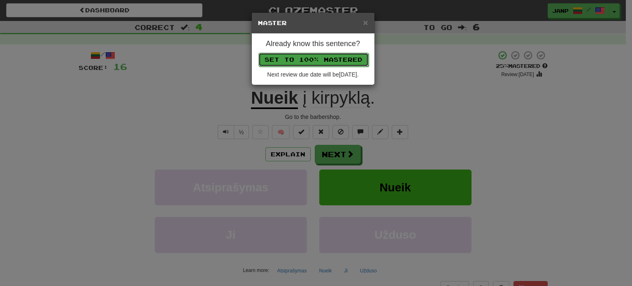
click at [309, 63] on button "Set to 100% Mastered" at bounding box center [313, 60] width 110 height 14
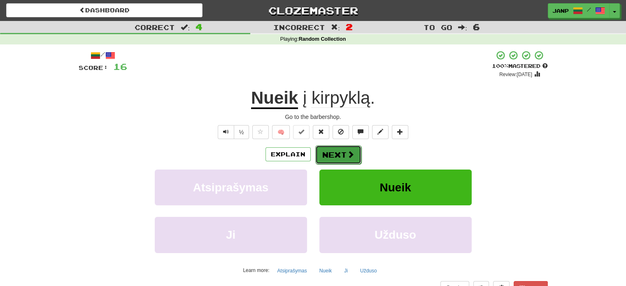
click at [336, 159] on button "Next" at bounding box center [338, 154] width 46 height 19
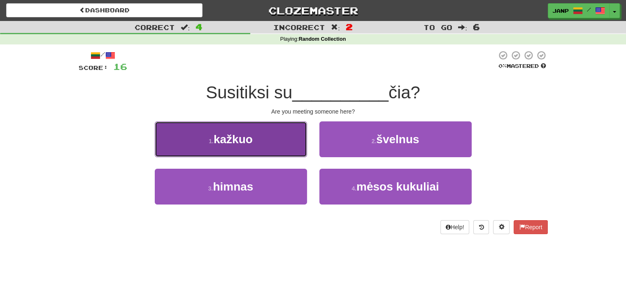
click at [273, 148] on button "1 . kažkuo" at bounding box center [231, 139] width 152 height 36
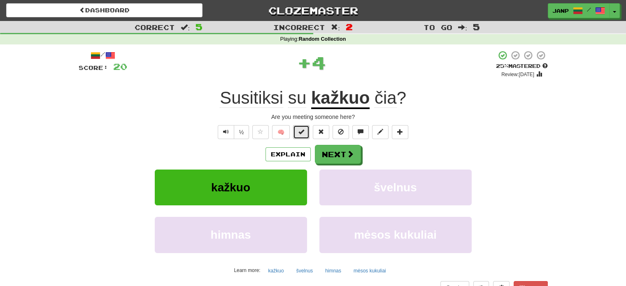
click at [304, 135] on button at bounding box center [301, 132] width 16 height 14
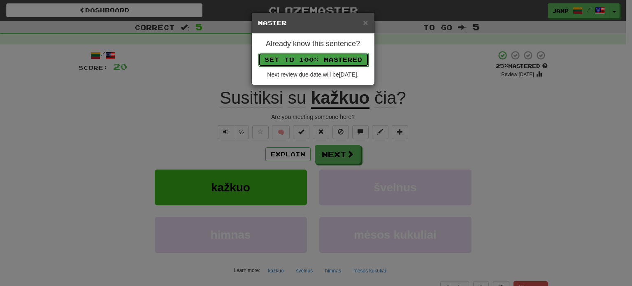
click at [311, 62] on button "Set to 100% Mastered" at bounding box center [313, 60] width 110 height 14
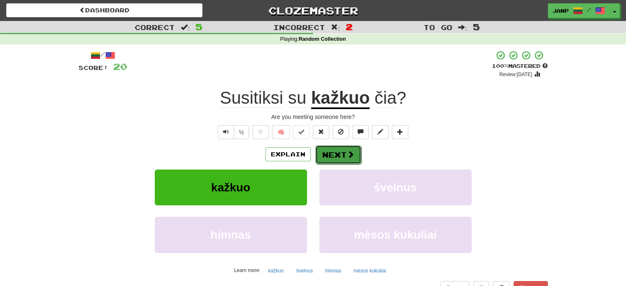
click at [335, 150] on button "Next" at bounding box center [338, 154] width 46 height 19
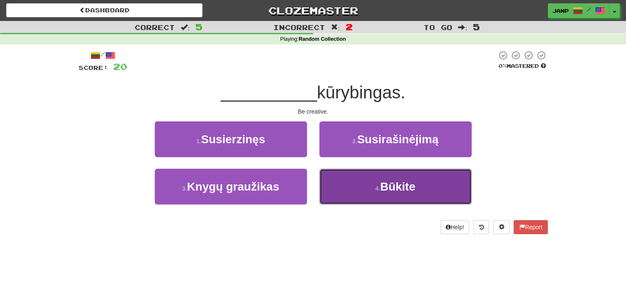
click at [337, 189] on button "4 . Būkite" at bounding box center [395, 187] width 152 height 36
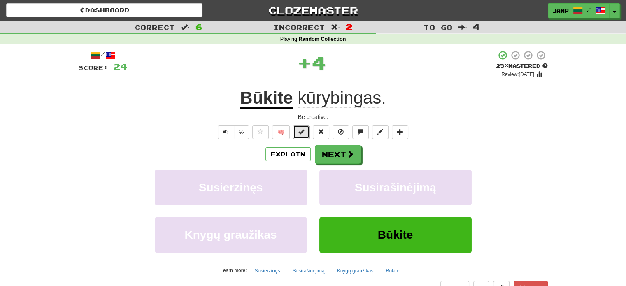
click at [300, 133] on span at bounding box center [301, 132] width 6 height 6
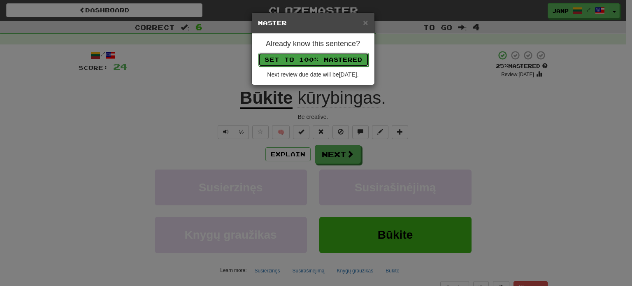
click at [311, 62] on button "Set to 100% Mastered" at bounding box center [313, 60] width 110 height 14
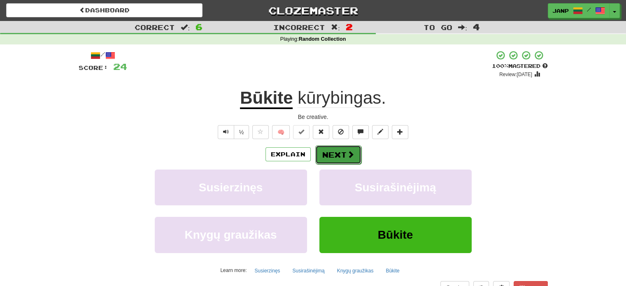
click at [329, 159] on button "Next" at bounding box center [338, 154] width 46 height 19
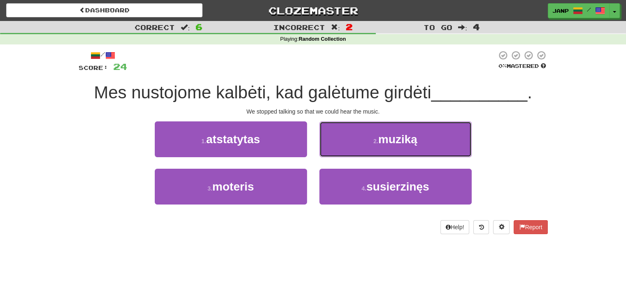
click at [365, 139] on button "2 . muziką" at bounding box center [395, 139] width 152 height 36
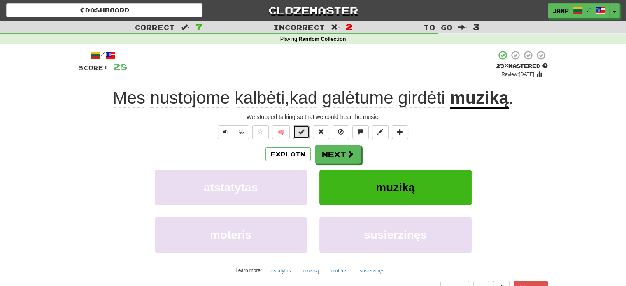
click at [300, 127] on button at bounding box center [301, 132] width 16 height 14
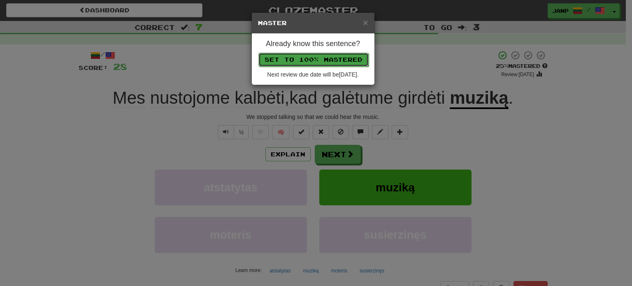
click at [312, 57] on button "Set to 100% Mastered" at bounding box center [313, 60] width 110 height 14
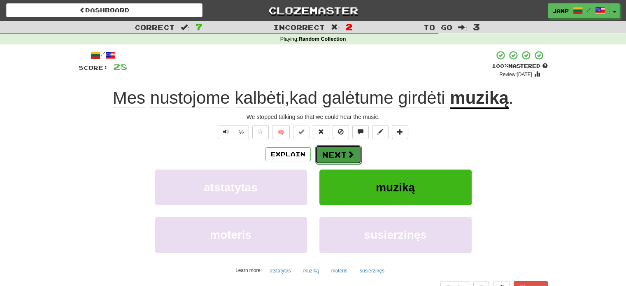
click at [333, 154] on button "Next" at bounding box center [338, 154] width 46 height 19
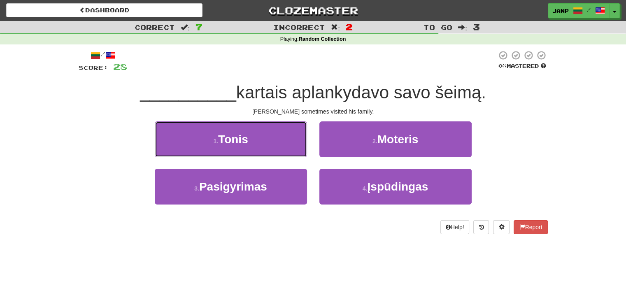
click at [268, 142] on button "1 . Tonis" at bounding box center [231, 139] width 152 height 36
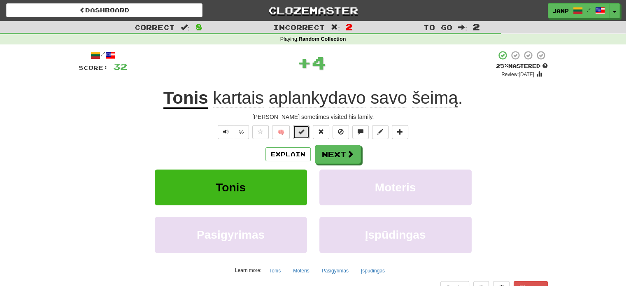
click at [297, 130] on button at bounding box center [301, 132] width 16 height 14
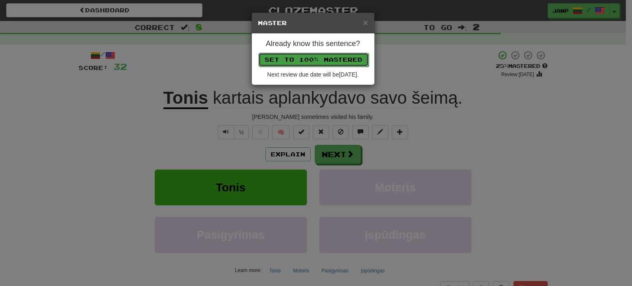
click at [300, 62] on button "Set to 100% Mastered" at bounding box center [313, 60] width 110 height 14
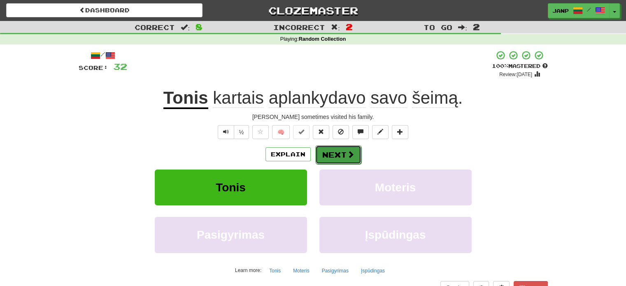
click at [326, 154] on button "Next" at bounding box center [338, 154] width 46 height 19
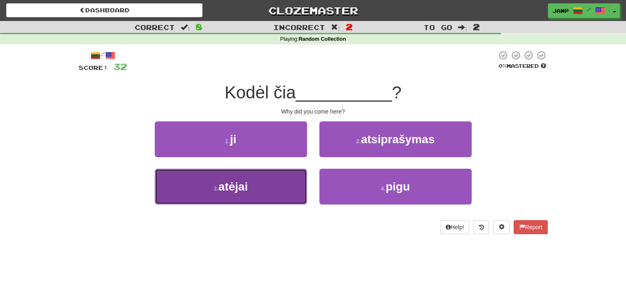
click at [278, 182] on button "3 . atėjai" at bounding box center [231, 187] width 152 height 36
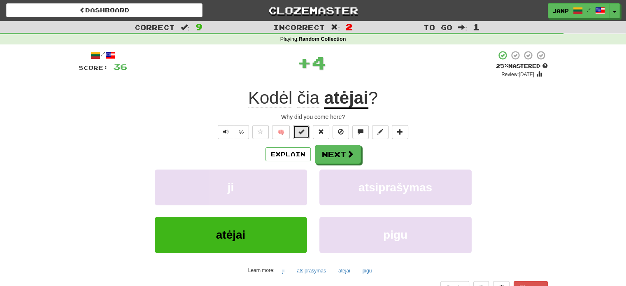
click at [301, 134] on span at bounding box center [301, 132] width 6 height 6
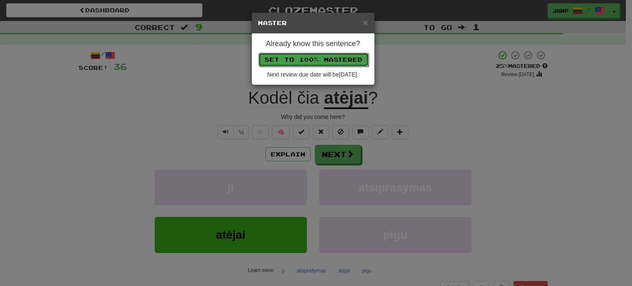
click at [304, 63] on button "Set to 100% Mastered" at bounding box center [313, 60] width 110 height 14
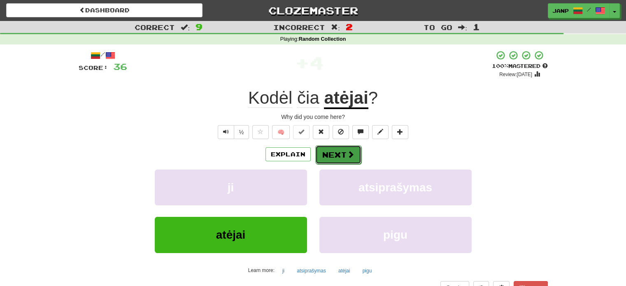
click at [329, 156] on button "Next" at bounding box center [338, 154] width 46 height 19
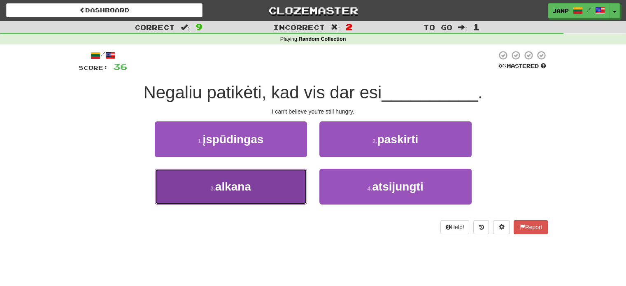
click at [290, 177] on button "3 . alkana" at bounding box center [231, 187] width 152 height 36
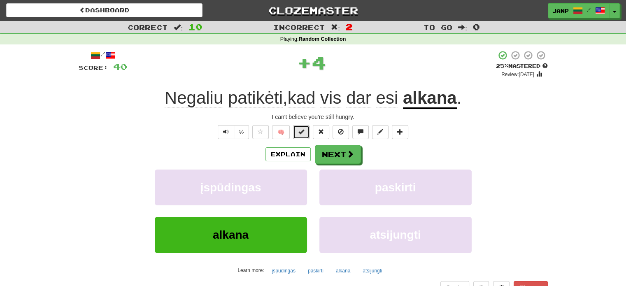
click at [307, 129] on button at bounding box center [301, 132] width 16 height 14
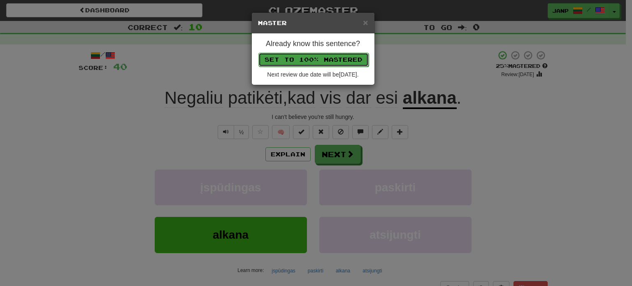
click at [304, 53] on button "Set to 100% Mastered" at bounding box center [313, 60] width 110 height 14
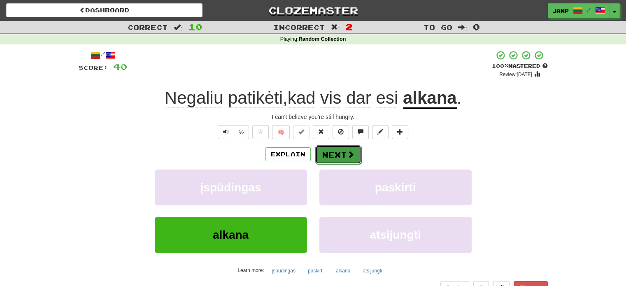
click at [331, 154] on button "Next" at bounding box center [338, 154] width 46 height 19
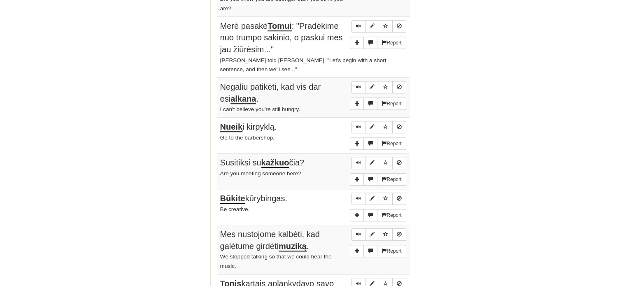
scroll to position [593, 0]
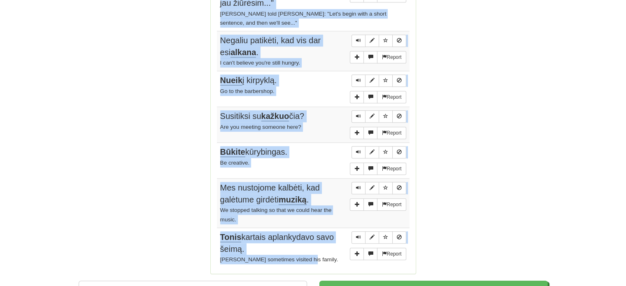
drag, startPoint x: 216, startPoint y: 161, endPoint x: 316, endPoint y: 250, distance: 134.1
click at [316, 250] on tbody "Report Kodėl čia atėjai ? Why did you come here? Report Mes neilgai vienas kitą…" at bounding box center [313, 58] width 193 height 418
copy tbody "Kodėl čia atėjai ? Why did you come here? Report Mes neilgai vienas kitą pažįst…"
click at [206, 283] on link "Dashboard" at bounding box center [193, 290] width 228 height 19
